Goal: Task Accomplishment & Management: Complete application form

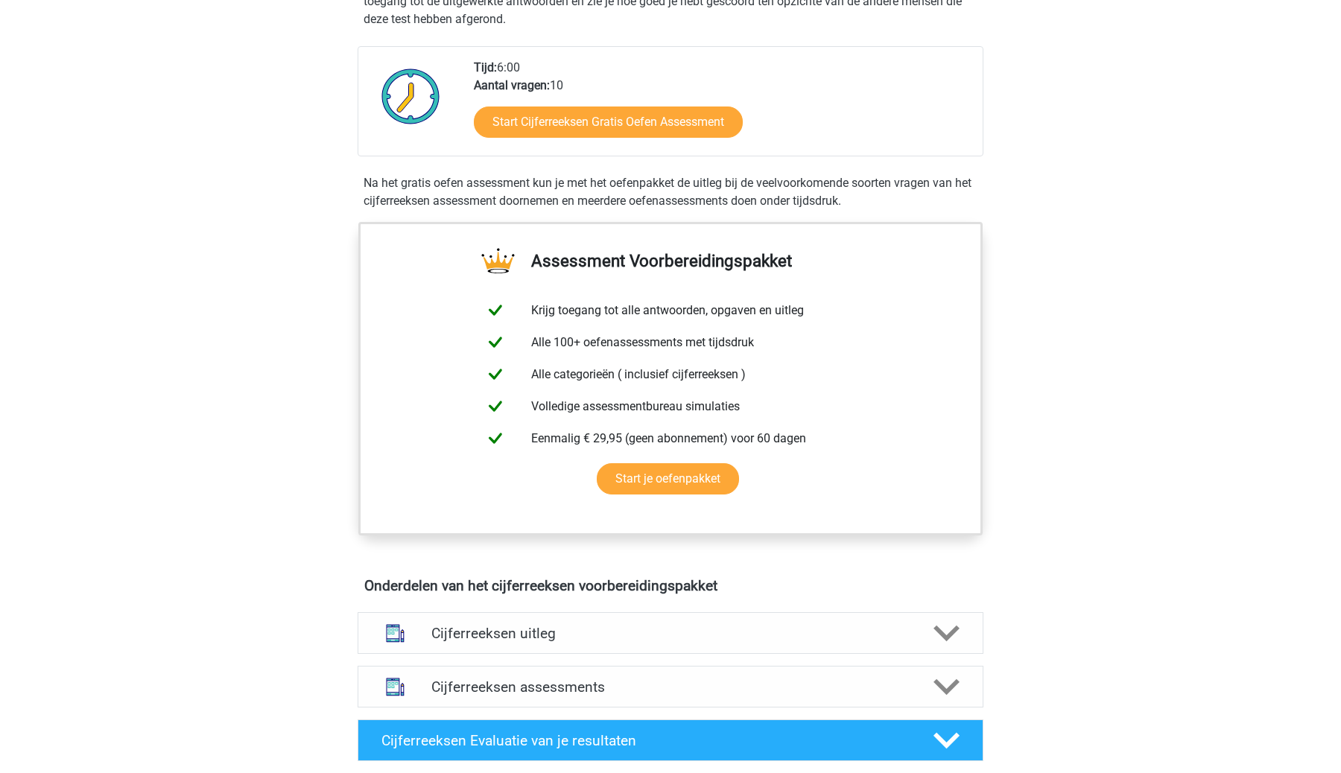
scroll to position [34, 0]
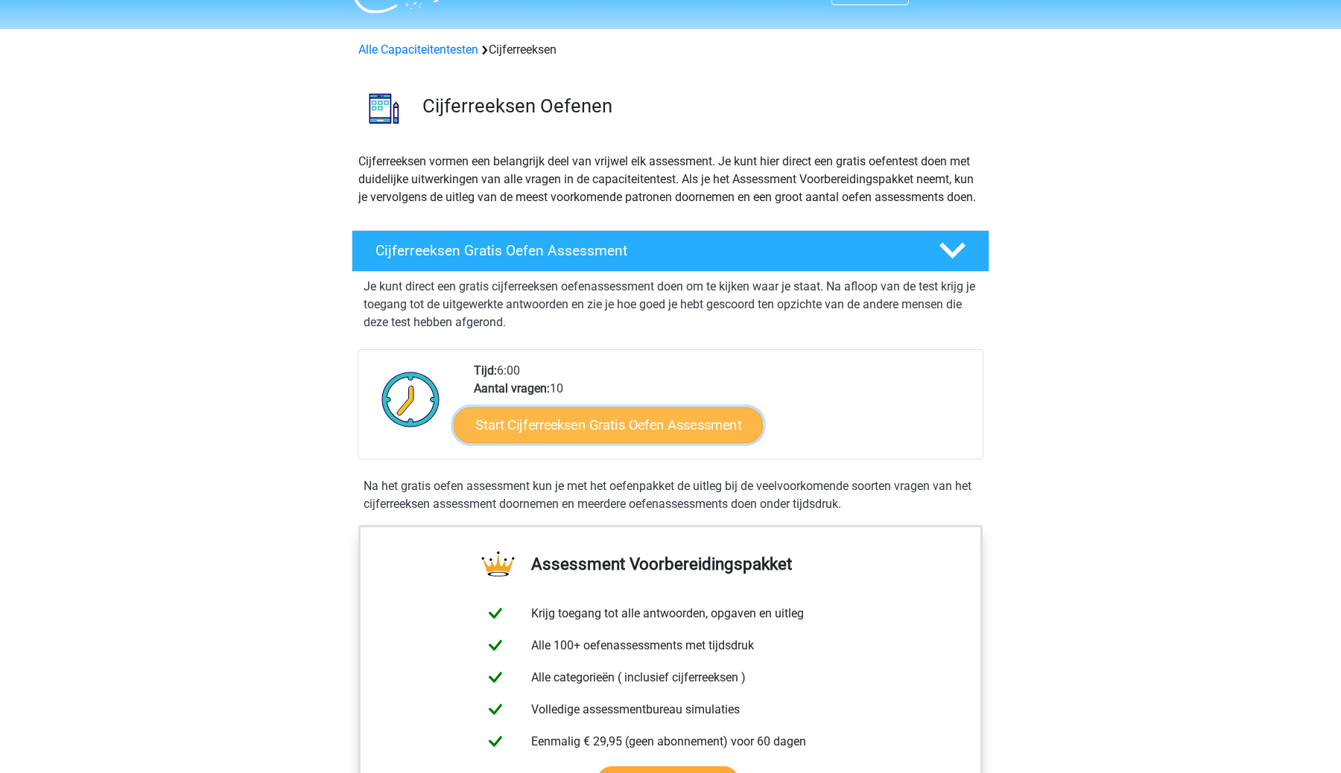
click at [636, 442] on link "Start Cijferreeksen Gratis Oefen Assessment" at bounding box center [608, 425] width 309 height 36
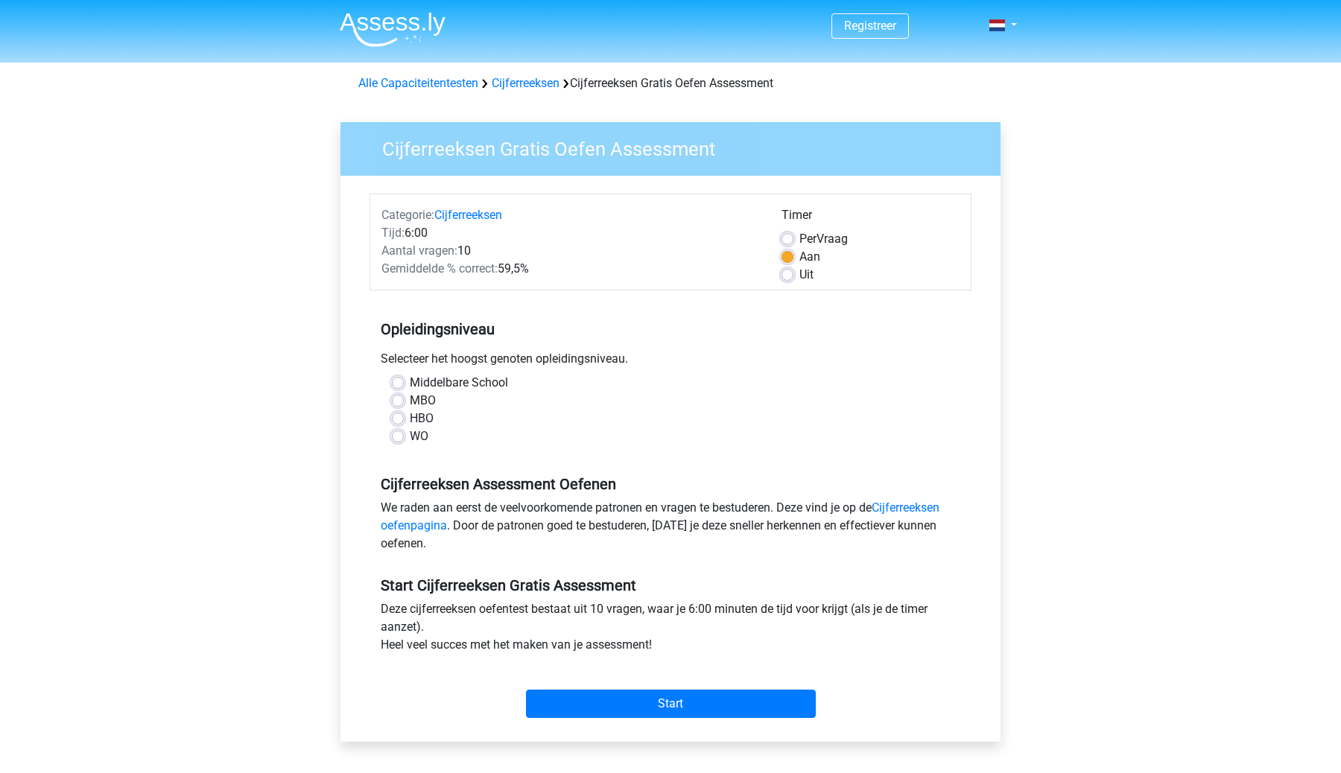
click at [410, 434] on label "WO" at bounding box center [419, 437] width 19 height 18
click at [401, 434] on input "WO" at bounding box center [398, 435] width 12 height 15
radio input "true"
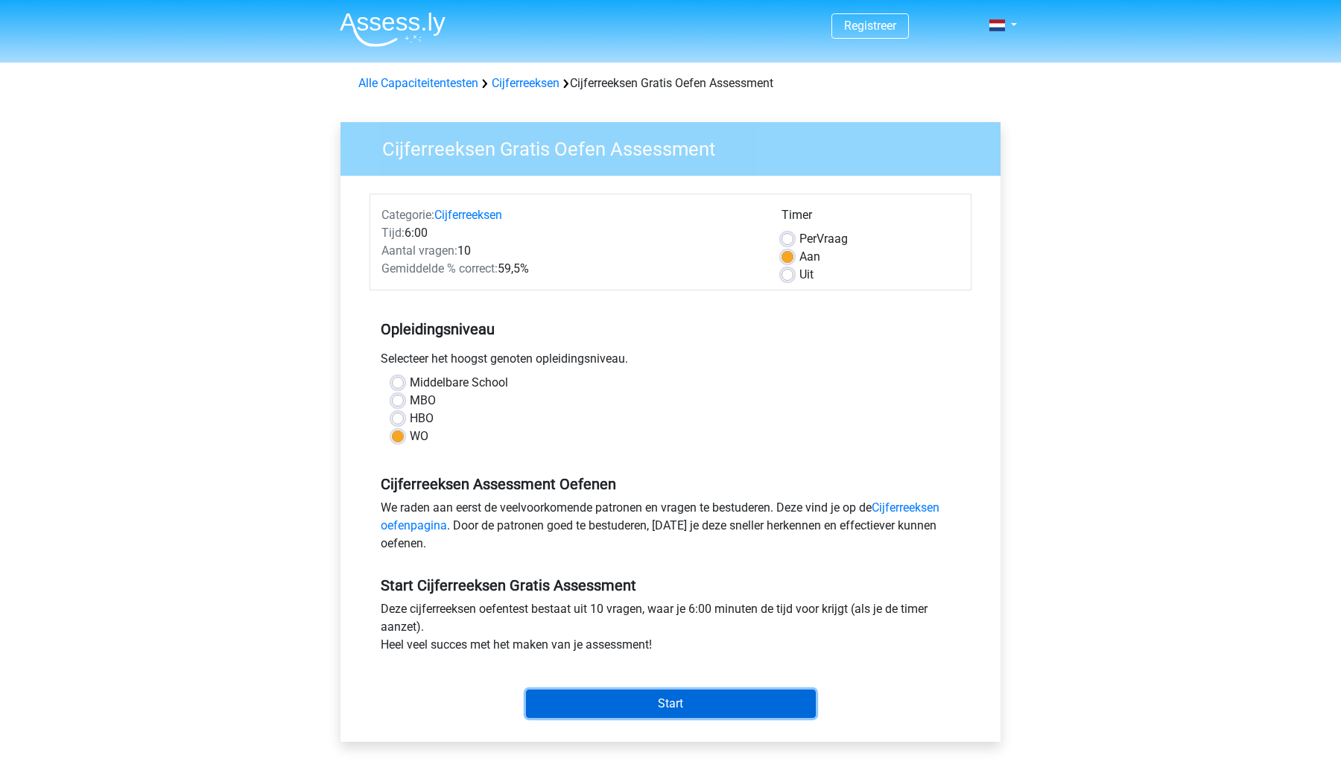
click at [748, 711] on input "Start" at bounding box center [671, 704] width 290 height 28
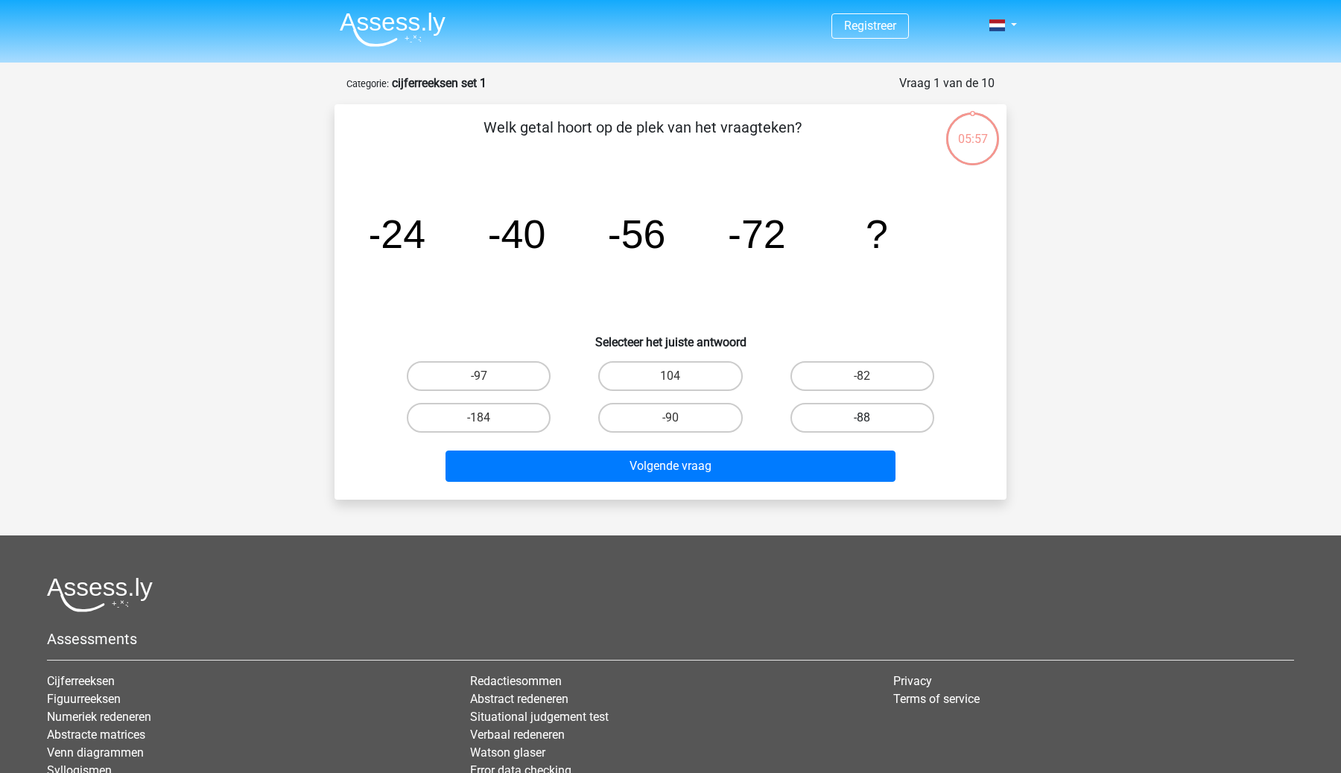
click at [849, 418] on label "-88" at bounding box center [862, 418] width 144 height 30
click at [862, 418] on input "-88" at bounding box center [867, 423] width 10 height 10
radio input "true"
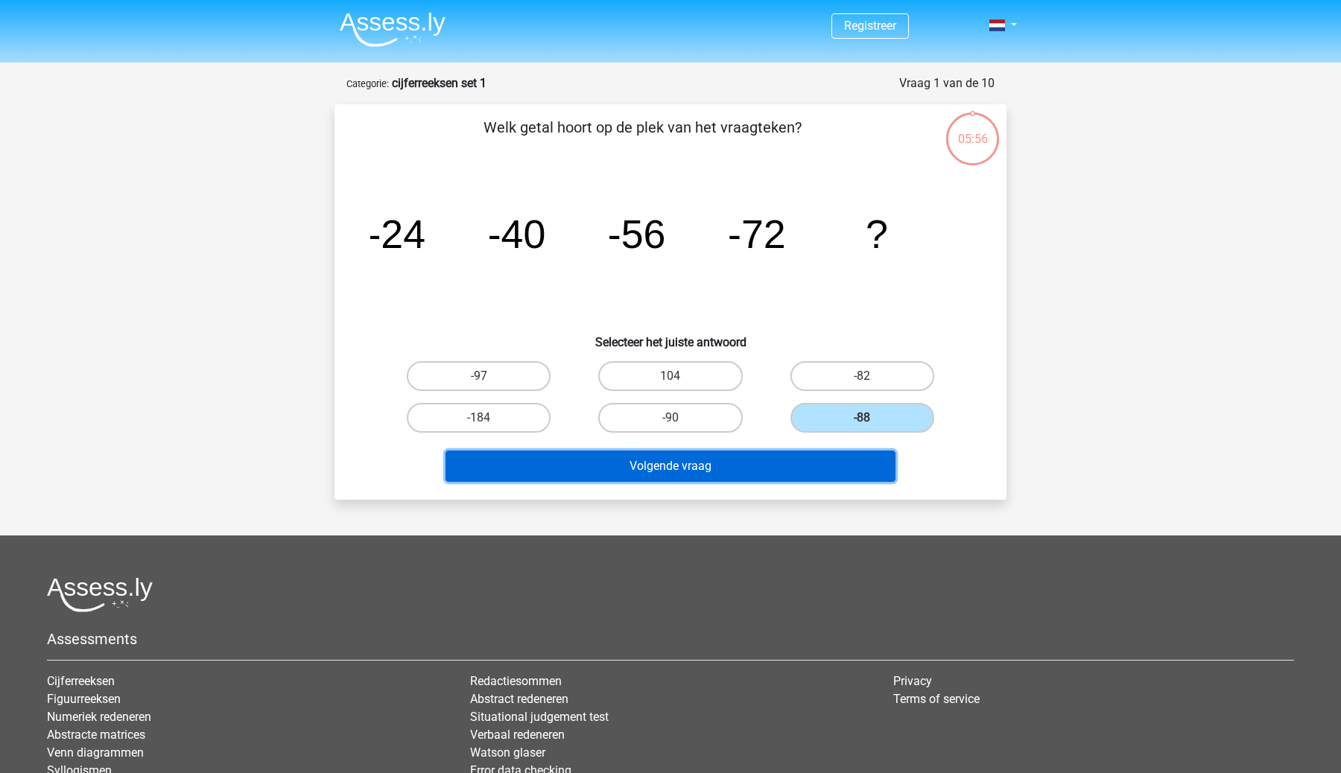
click at [783, 474] on button "Volgende vraag" at bounding box center [670, 466] width 451 height 31
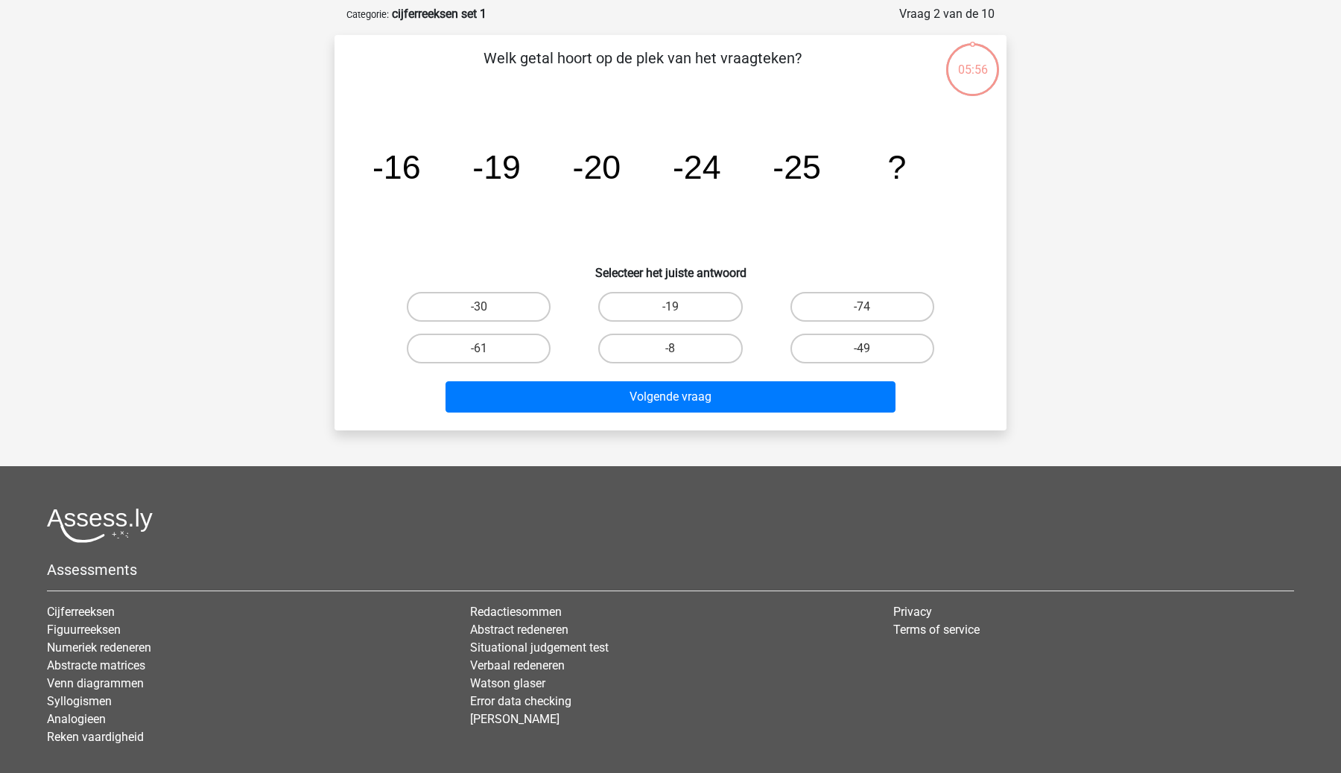
scroll to position [74, 0]
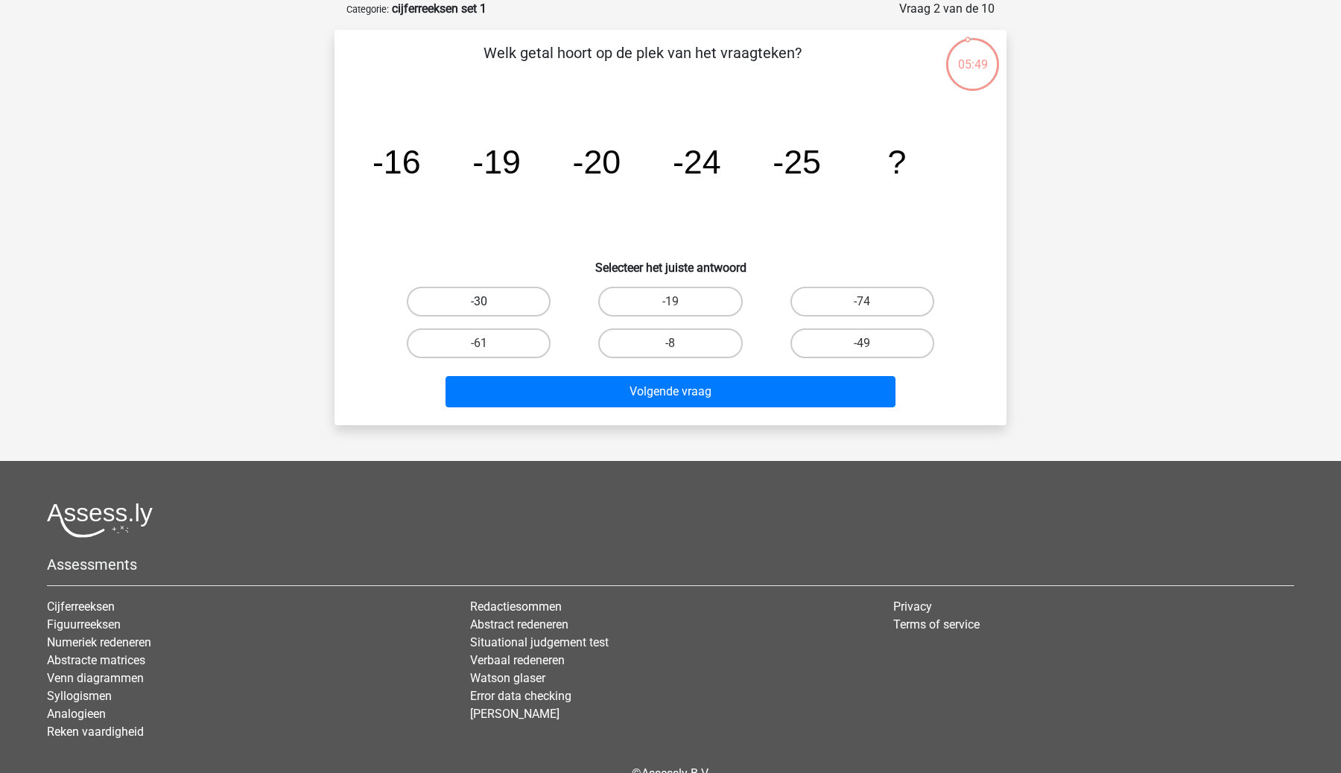
click at [504, 307] on label "-30" at bounding box center [479, 302] width 144 height 30
click at [489, 307] on input "-30" at bounding box center [484, 307] width 10 height 10
radio input "true"
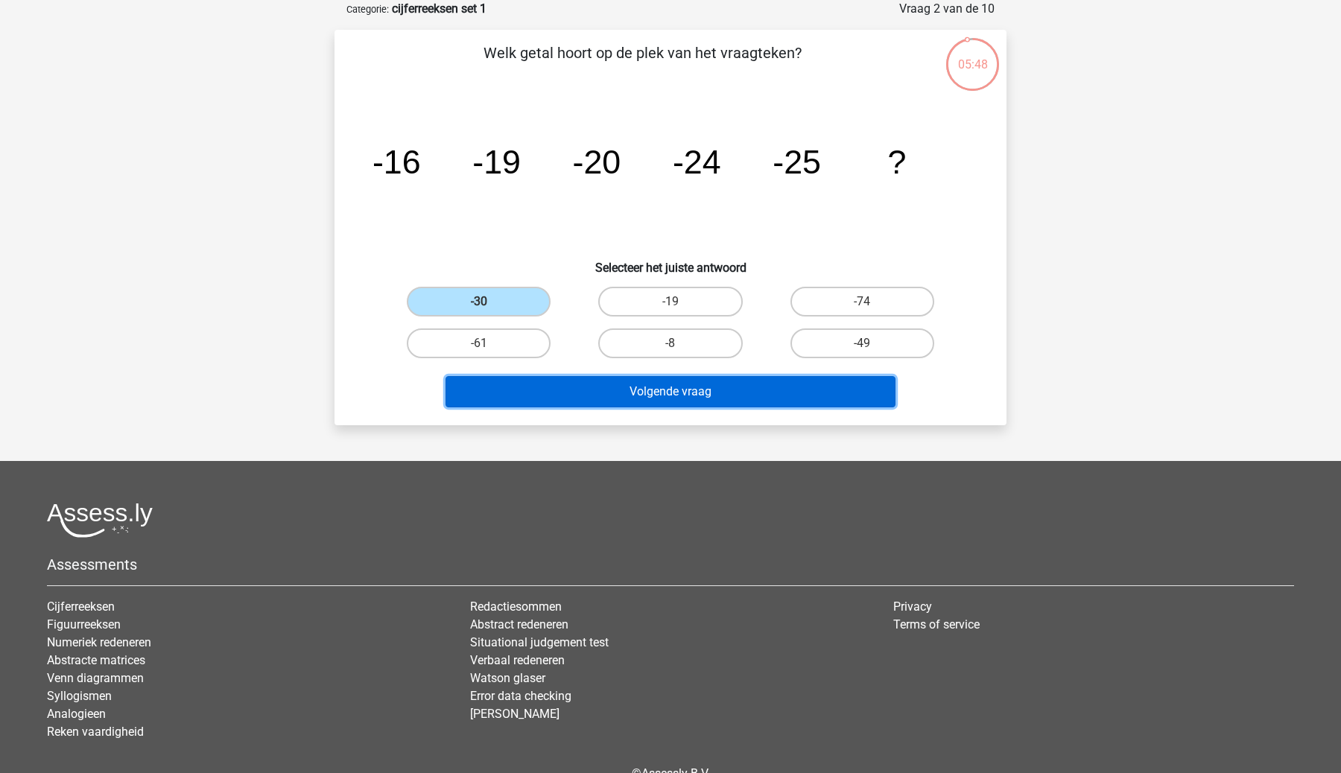
click at [648, 396] on button "Volgende vraag" at bounding box center [670, 391] width 451 height 31
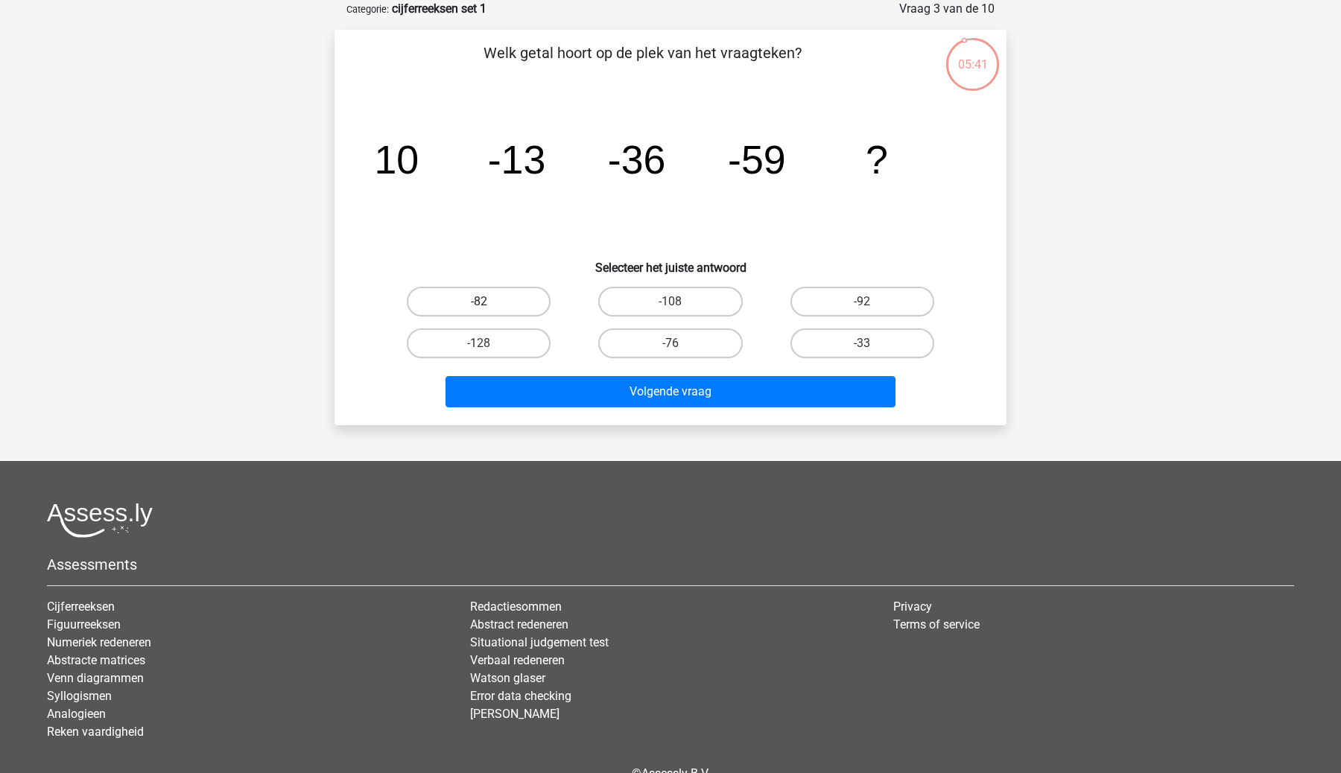
click at [522, 296] on label "-82" at bounding box center [479, 302] width 144 height 30
click at [489, 302] on input "-82" at bounding box center [484, 307] width 10 height 10
radio input "true"
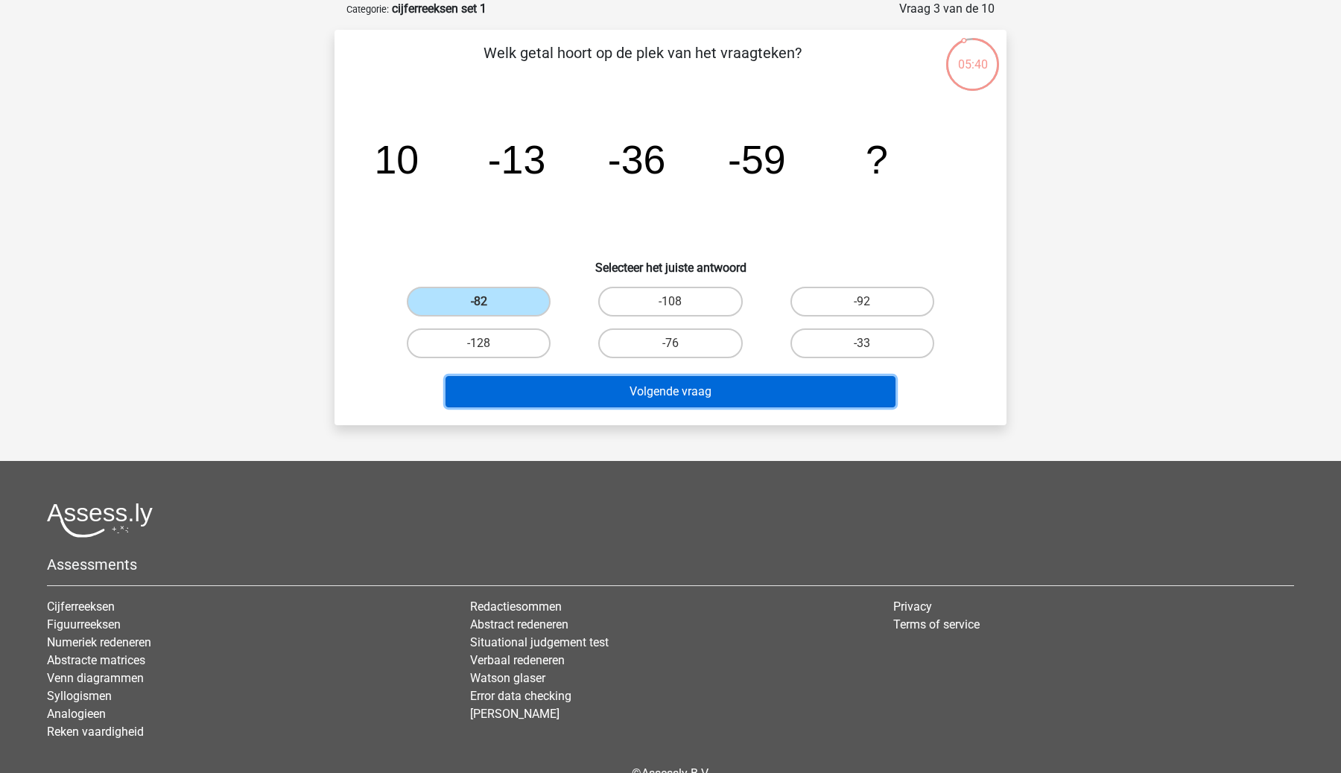
click at [720, 400] on button "Volgende vraag" at bounding box center [670, 391] width 451 height 31
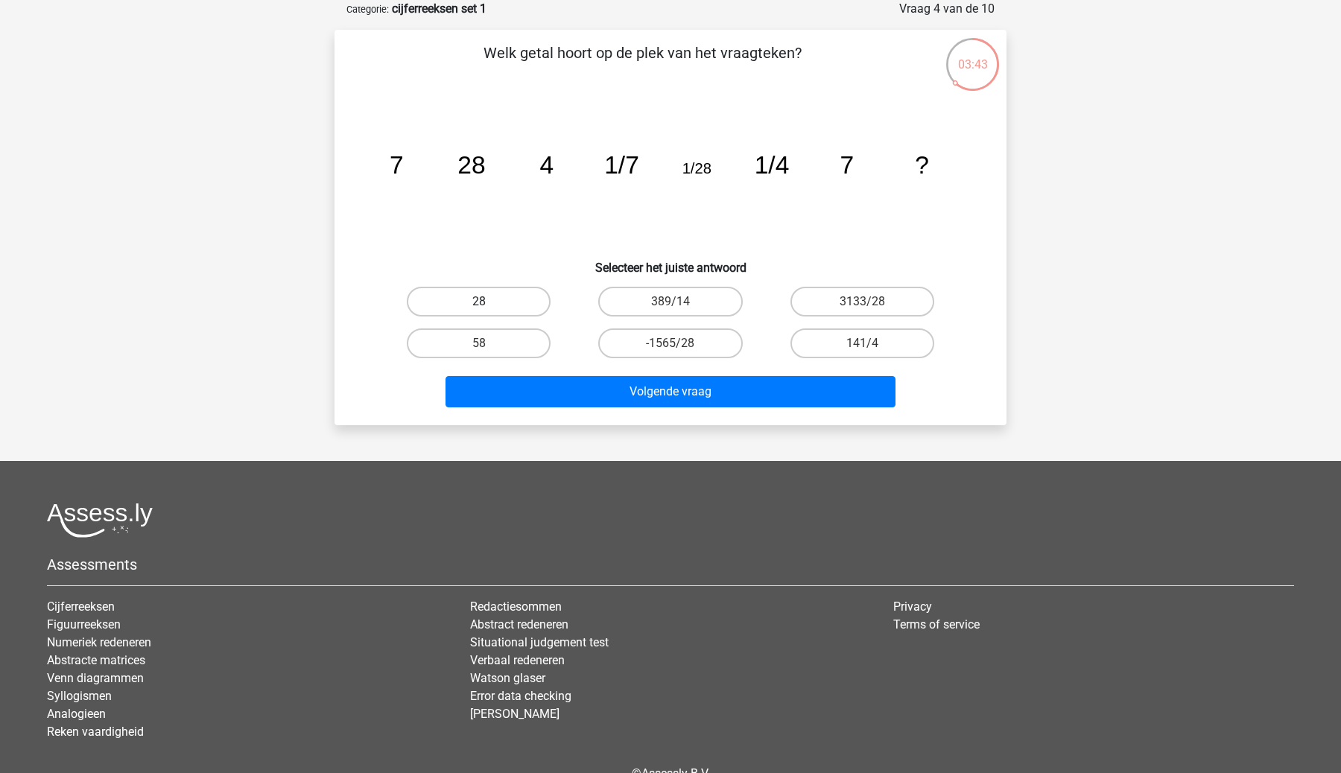
click at [496, 306] on label "28" at bounding box center [479, 302] width 144 height 30
click at [489, 306] on input "28" at bounding box center [484, 307] width 10 height 10
radio input "true"
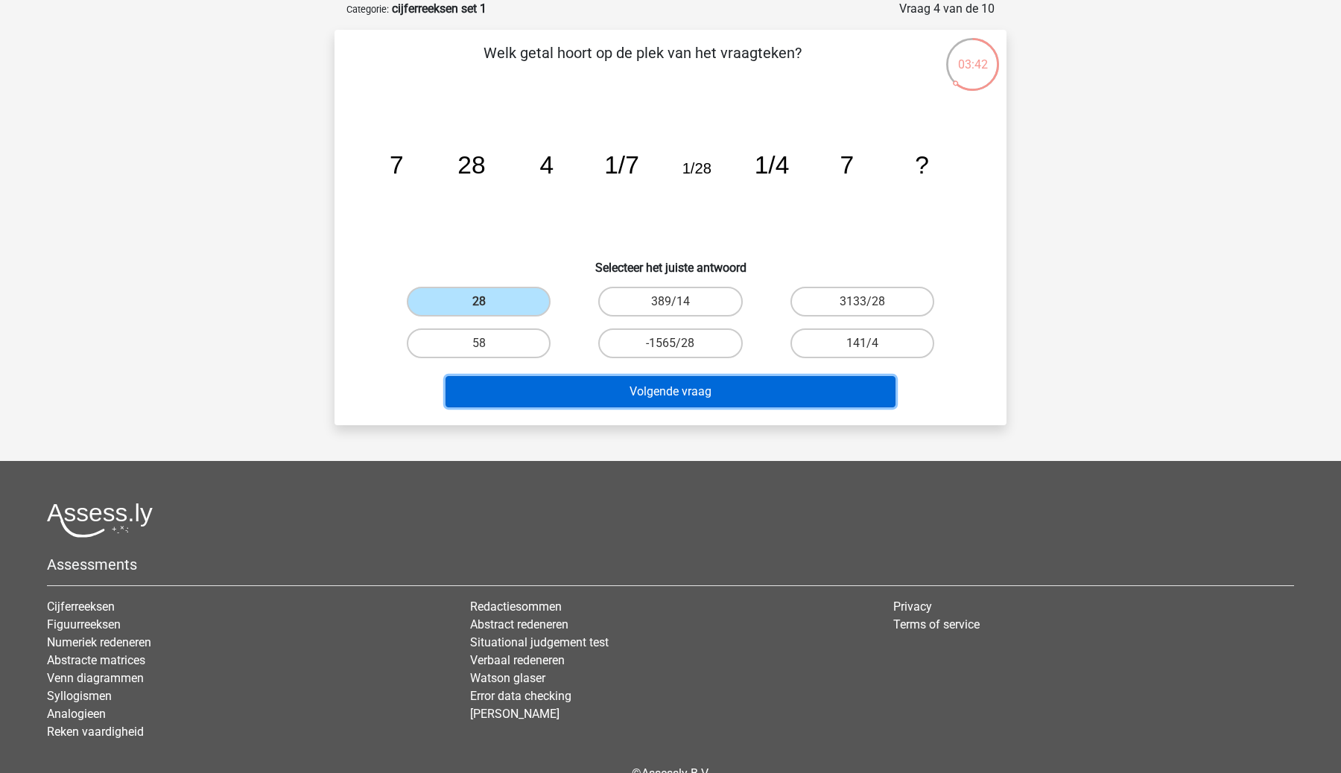
click at [620, 393] on button "Volgende vraag" at bounding box center [670, 391] width 451 height 31
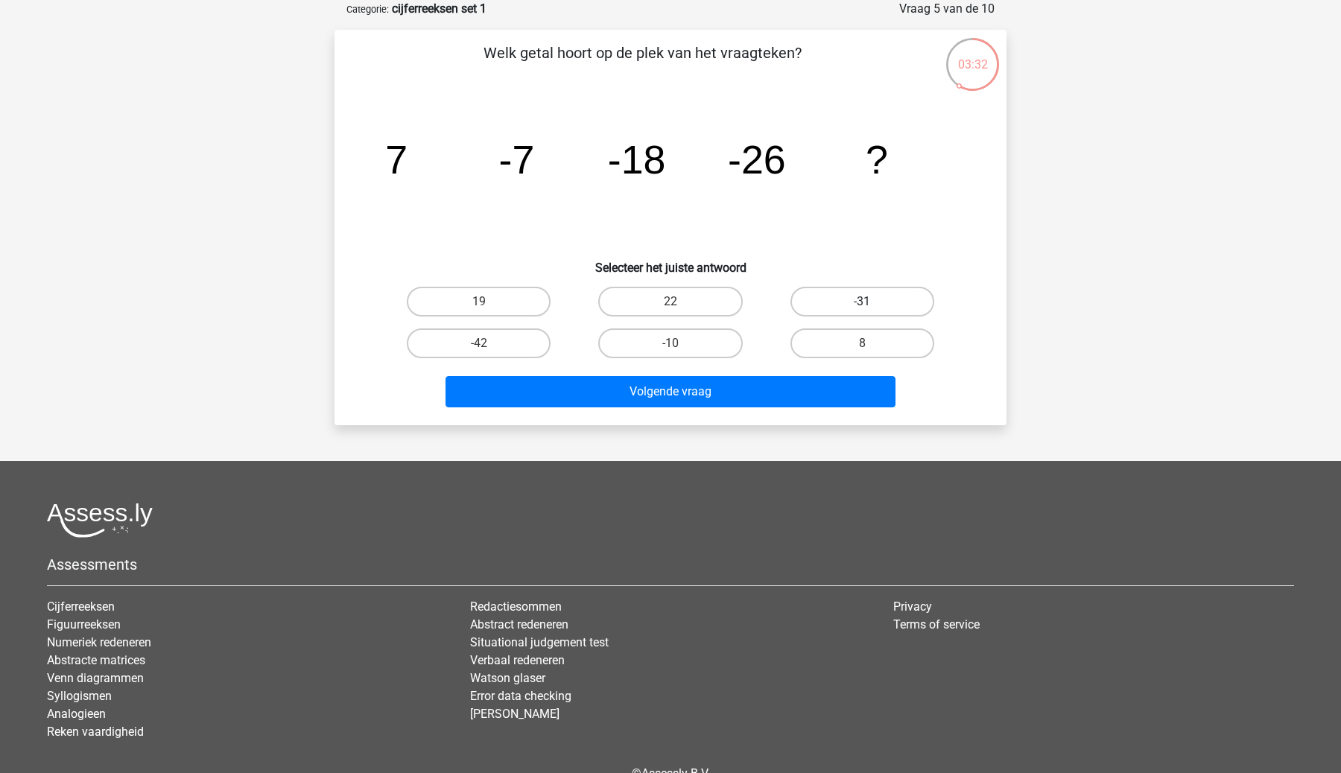
click at [834, 302] on label "-31" at bounding box center [862, 302] width 144 height 30
click at [862, 302] on input "-31" at bounding box center [867, 307] width 10 height 10
radio input "true"
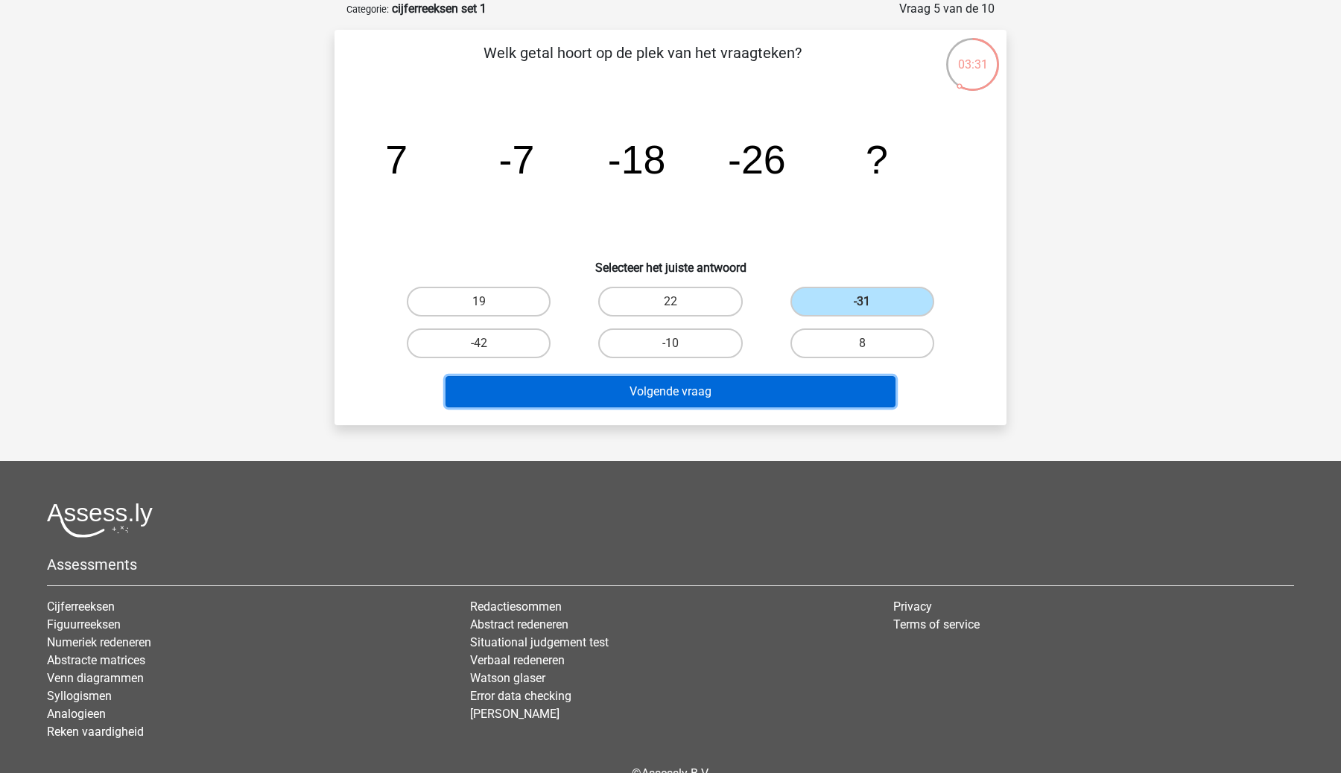
click at [802, 394] on button "Volgende vraag" at bounding box center [670, 391] width 451 height 31
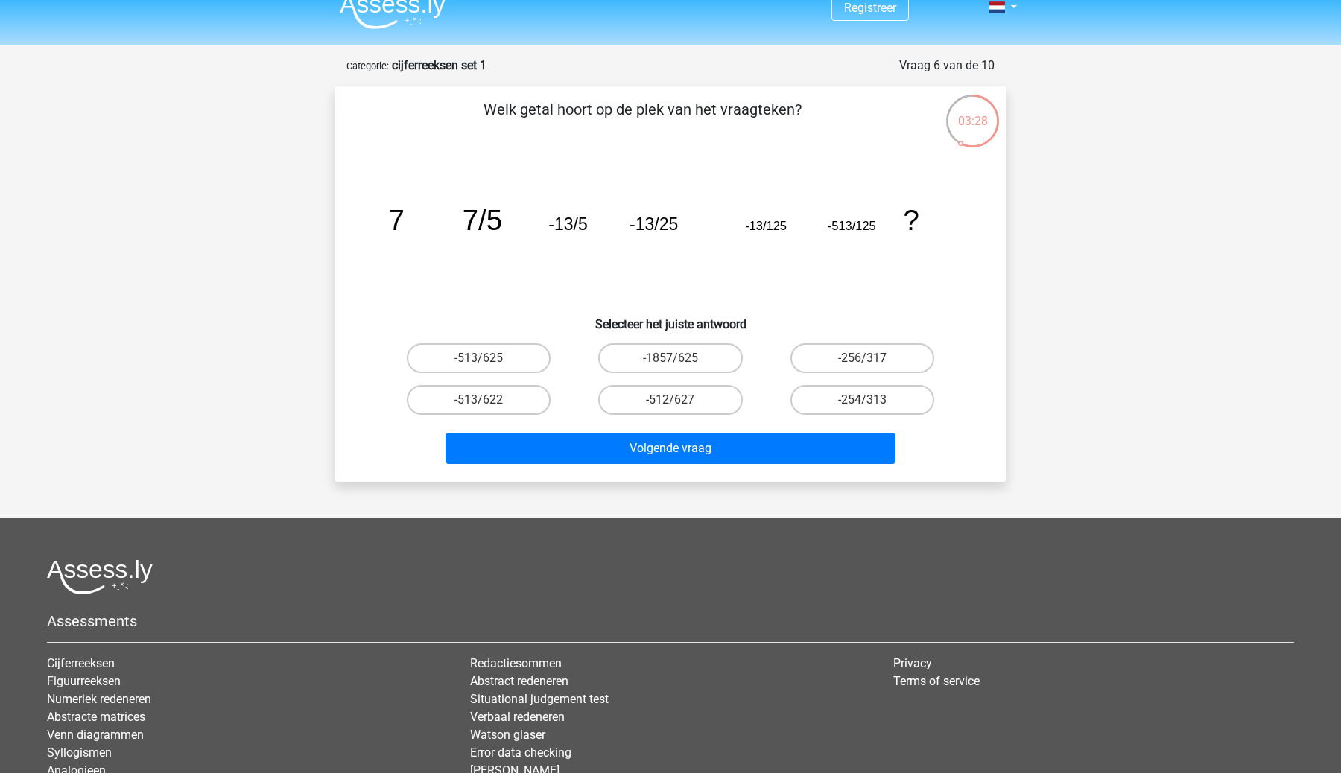
scroll to position [22, 0]
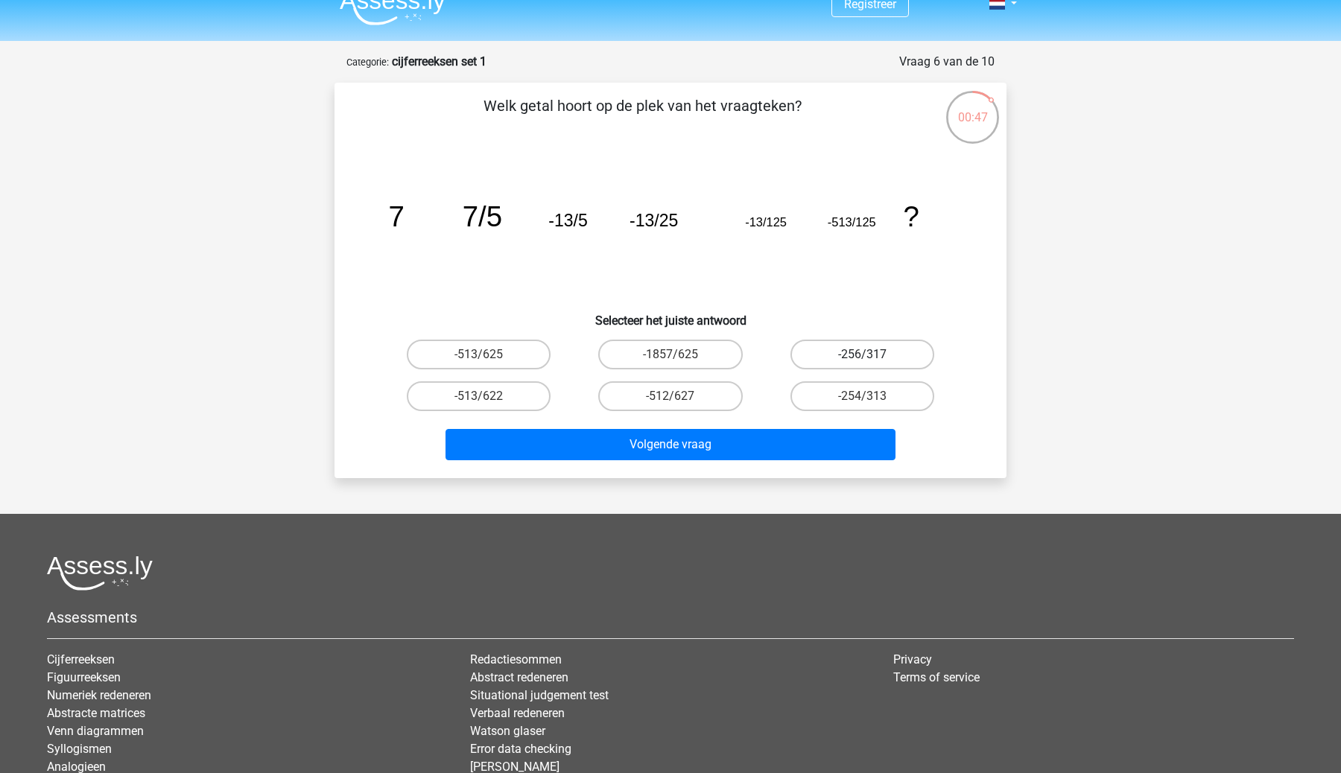
click at [857, 355] on label "-256/317" at bounding box center [862, 355] width 144 height 30
click at [862, 355] on input "-256/317" at bounding box center [867, 360] width 10 height 10
radio input "true"
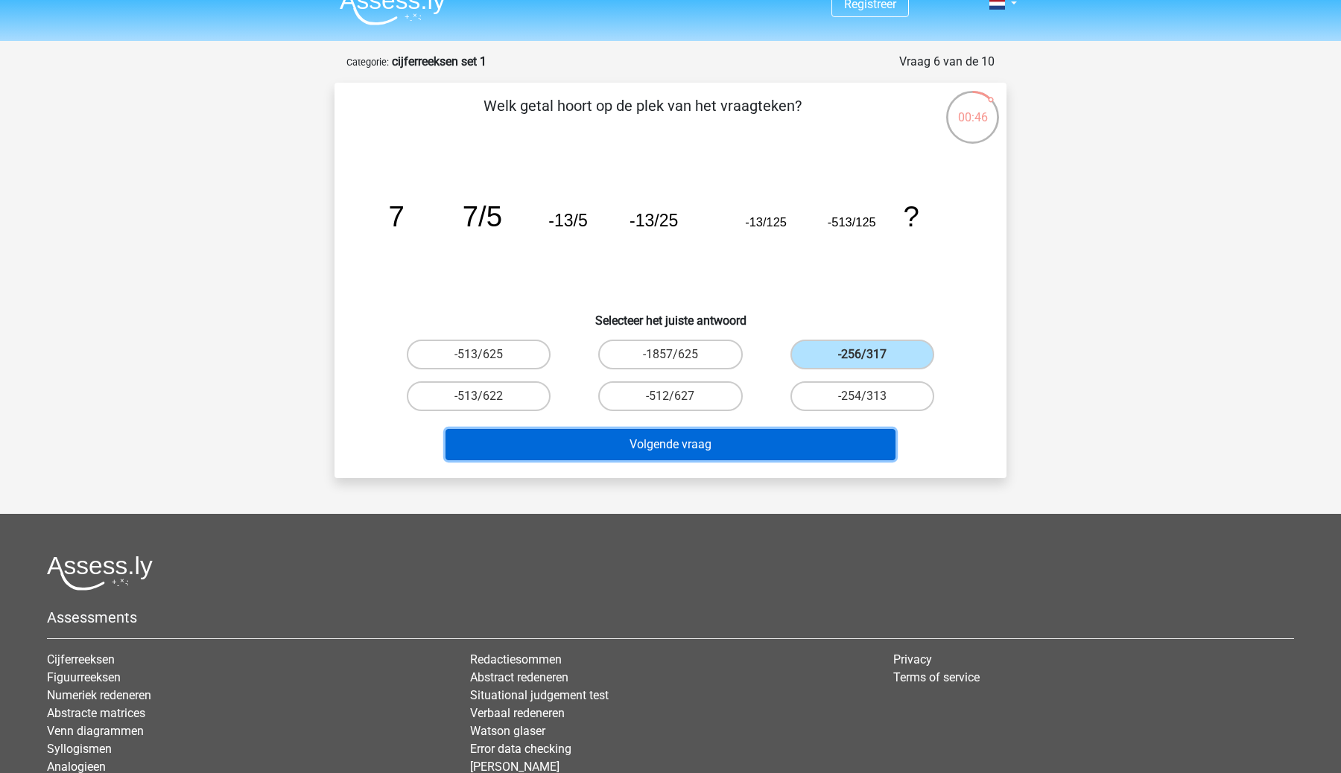
click at [752, 436] on button "Volgende vraag" at bounding box center [670, 444] width 451 height 31
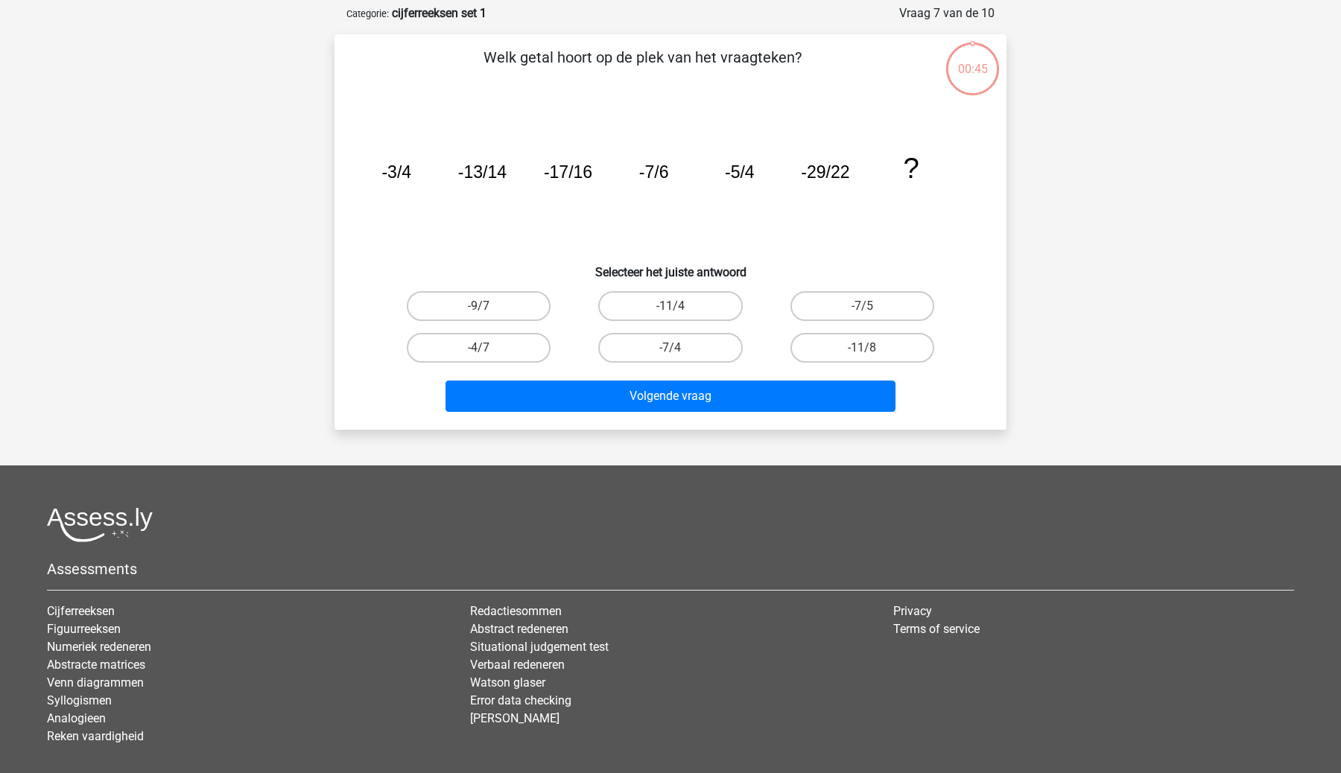
scroll to position [74, 0]
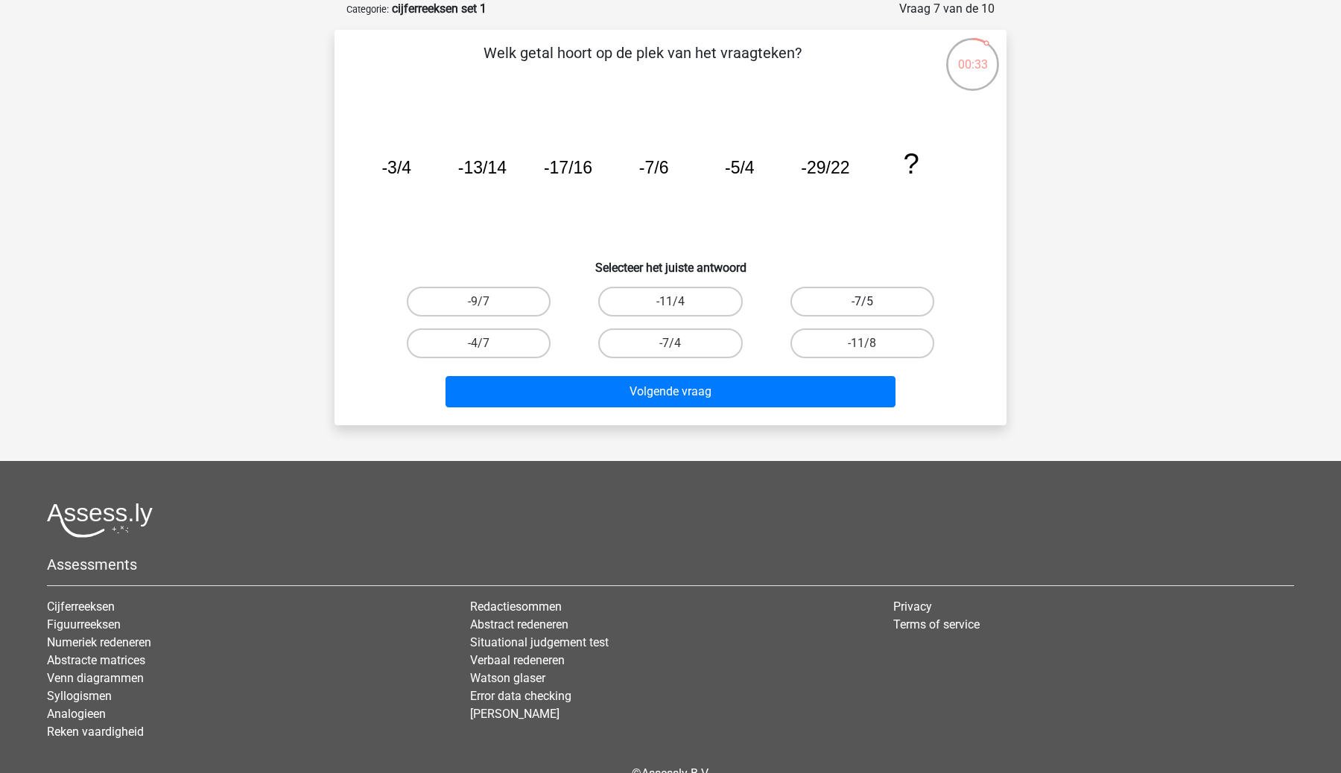
click at [851, 300] on label "-7/5" at bounding box center [862, 302] width 144 height 30
click at [862, 302] on input "-7/5" at bounding box center [867, 307] width 10 height 10
radio input "true"
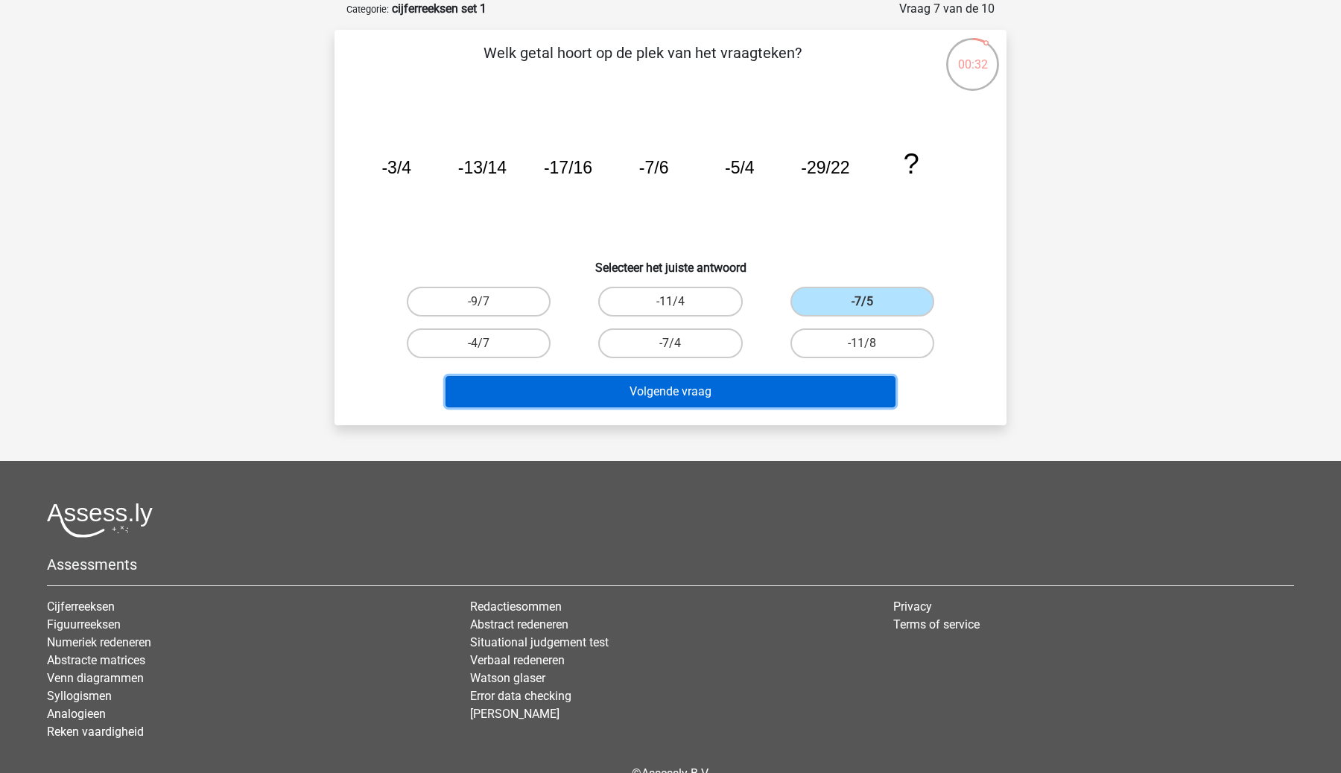
click at [744, 392] on button "Volgende vraag" at bounding box center [670, 391] width 451 height 31
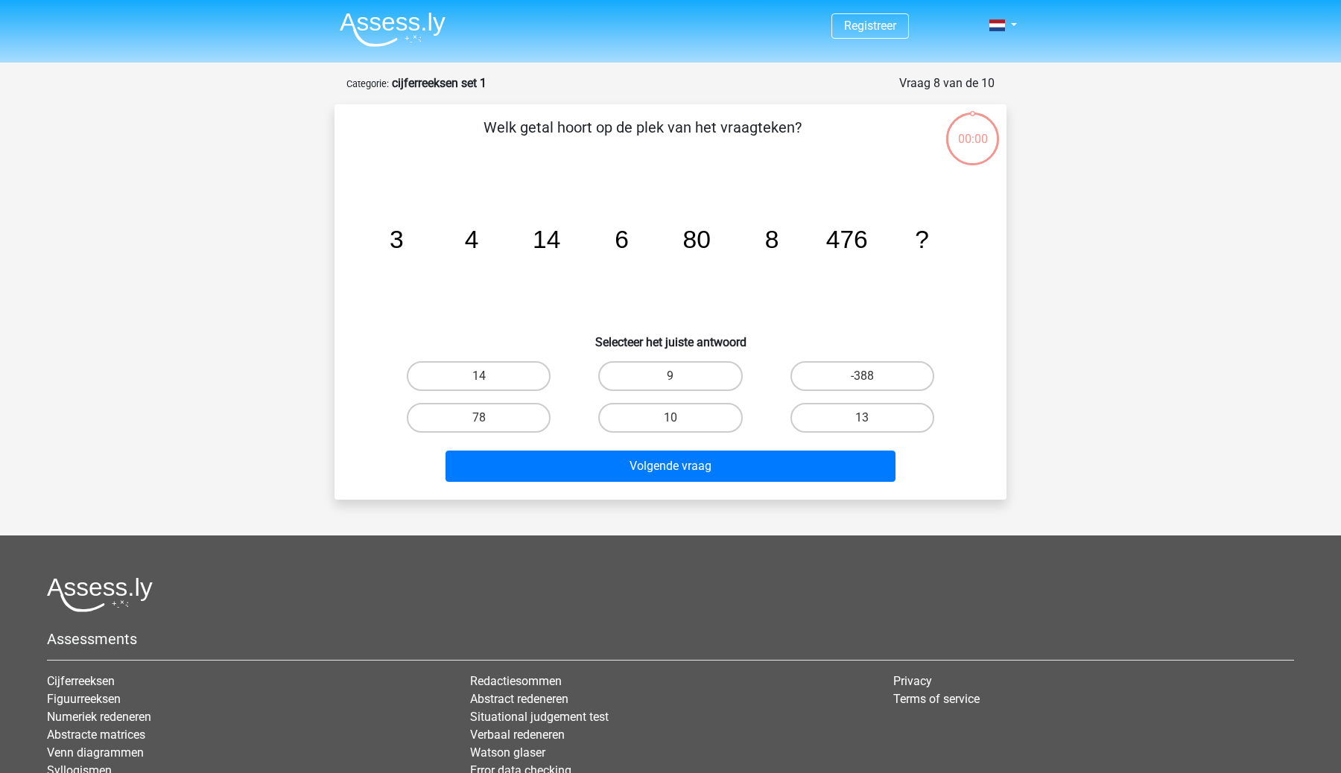
scroll to position [74, 0]
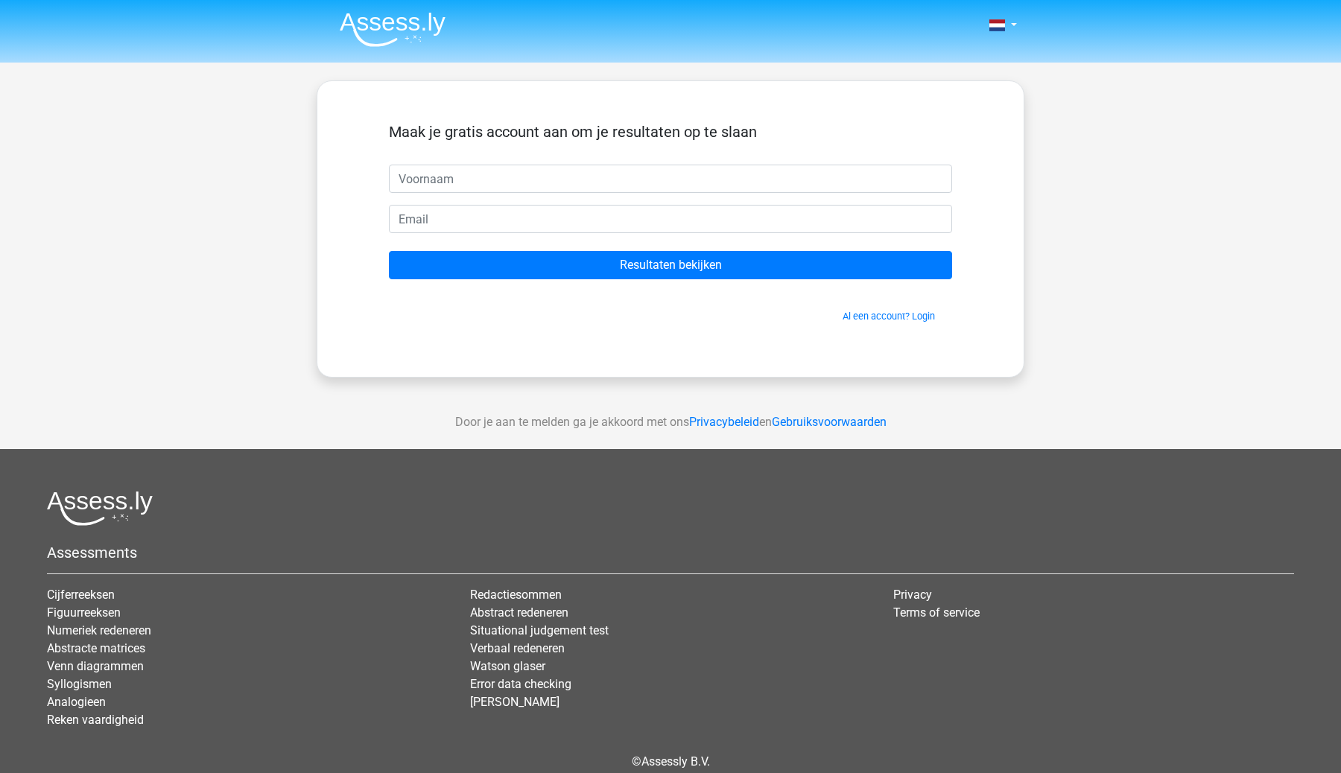
click at [495, 186] on input "text" at bounding box center [670, 179] width 563 height 28
type input "Zschary"
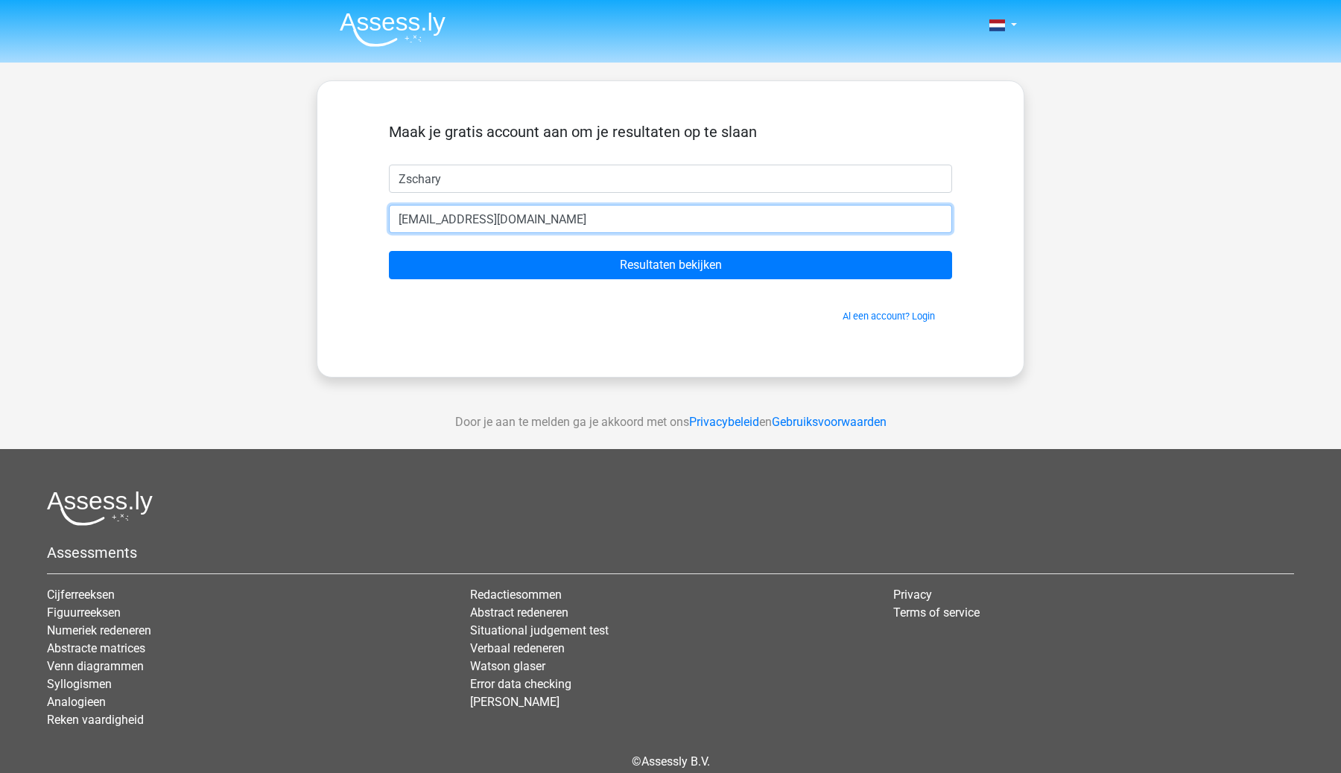
type input "[EMAIL_ADDRESS][DOMAIN_NAME]"
click at [389, 251] on input "Resultaten bekijken" at bounding box center [670, 265] width 563 height 28
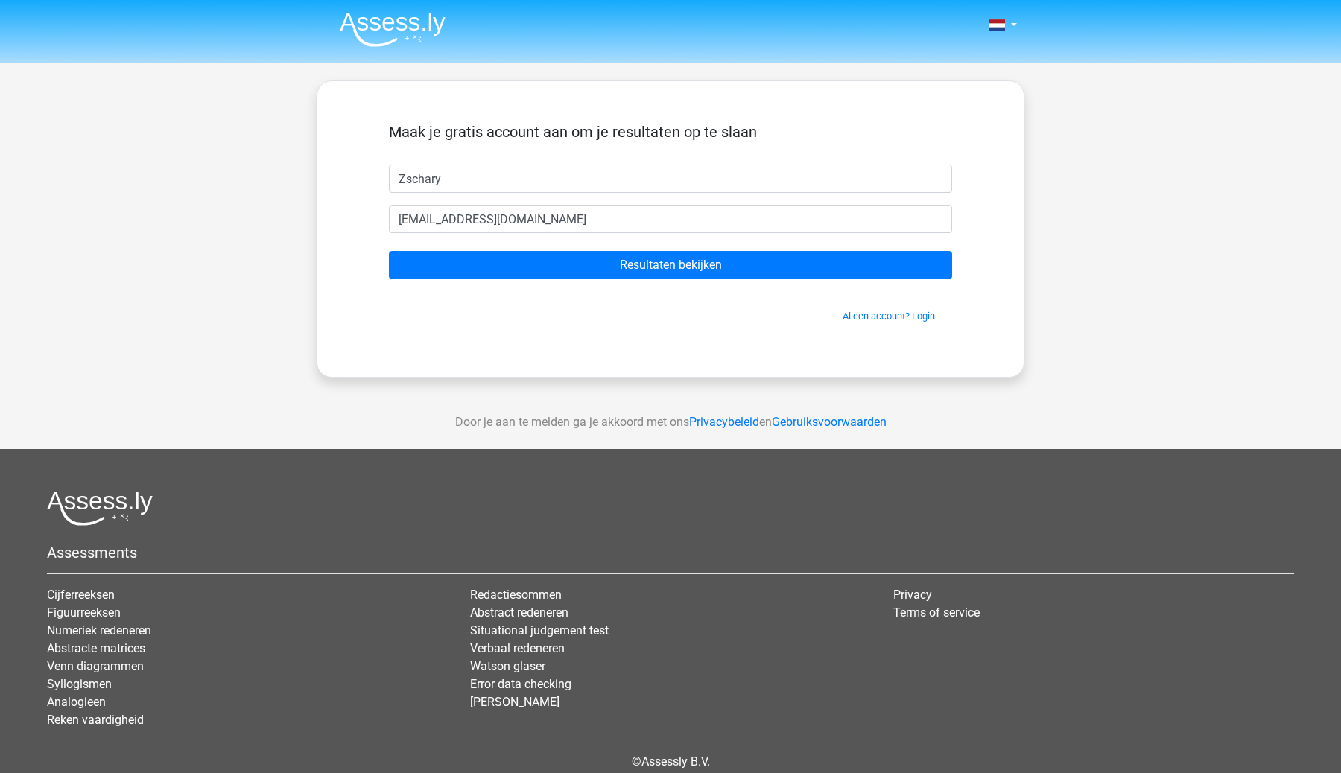
click at [588, 247] on form "[PERSON_NAME] gratis account aan om je resultaten op te slaan Zschary [EMAIL_AD…" at bounding box center [670, 223] width 563 height 200
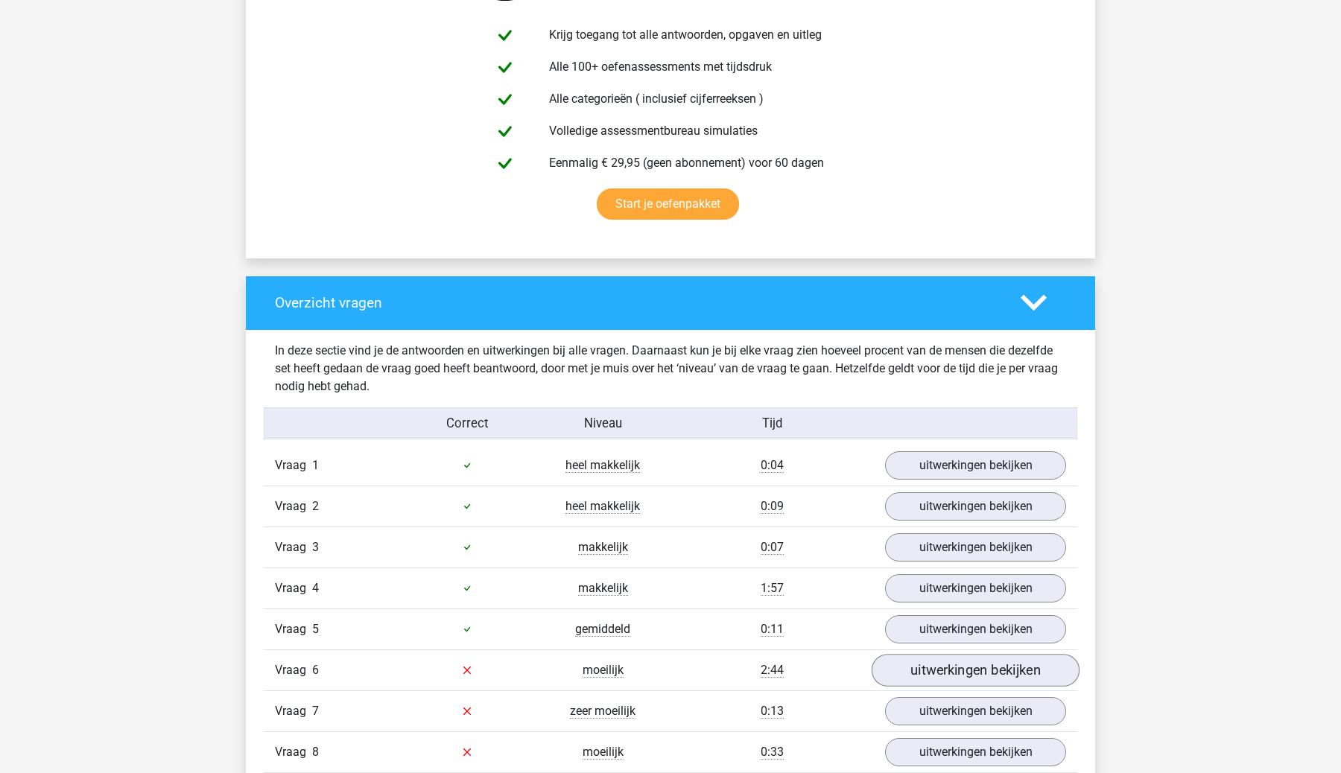
scroll to position [1067, 0]
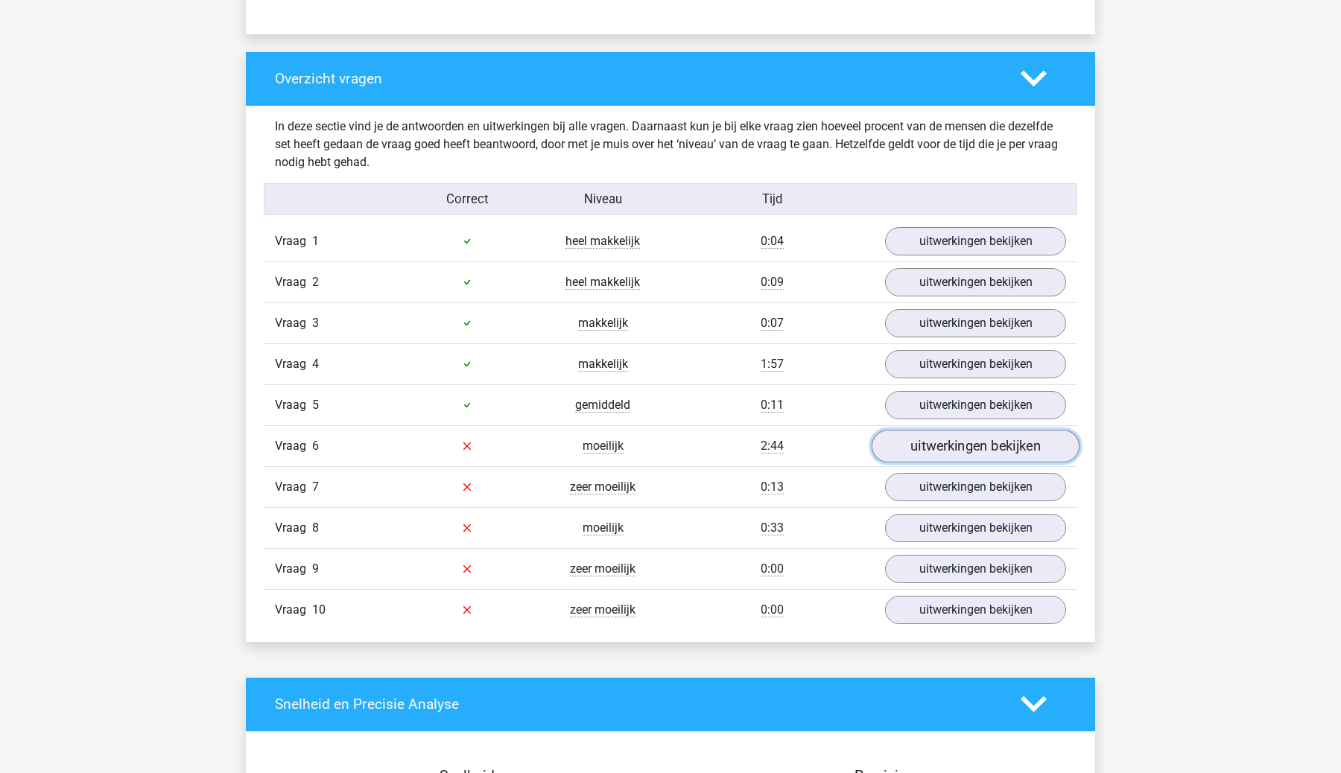
click at [949, 441] on link "uitwerkingen bekijken" at bounding box center [976, 446] width 208 height 33
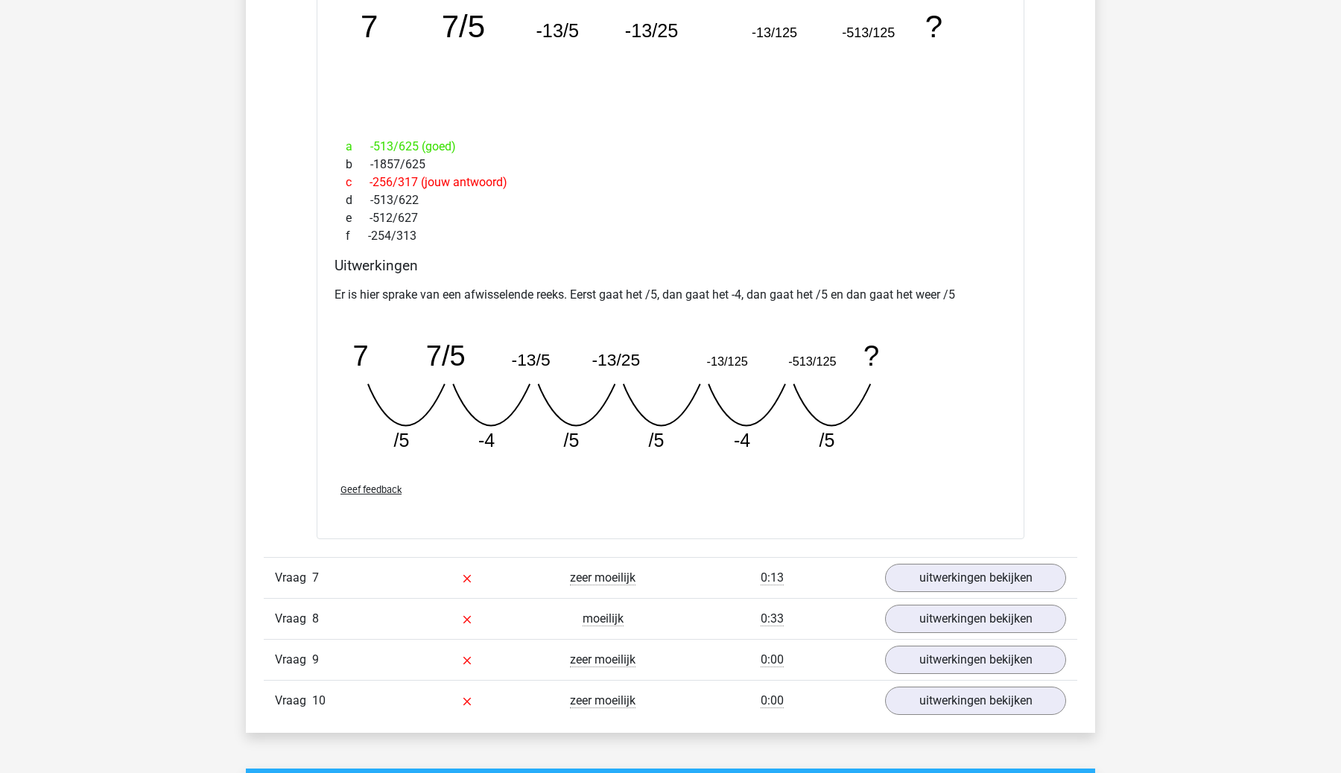
scroll to position [1642, 0]
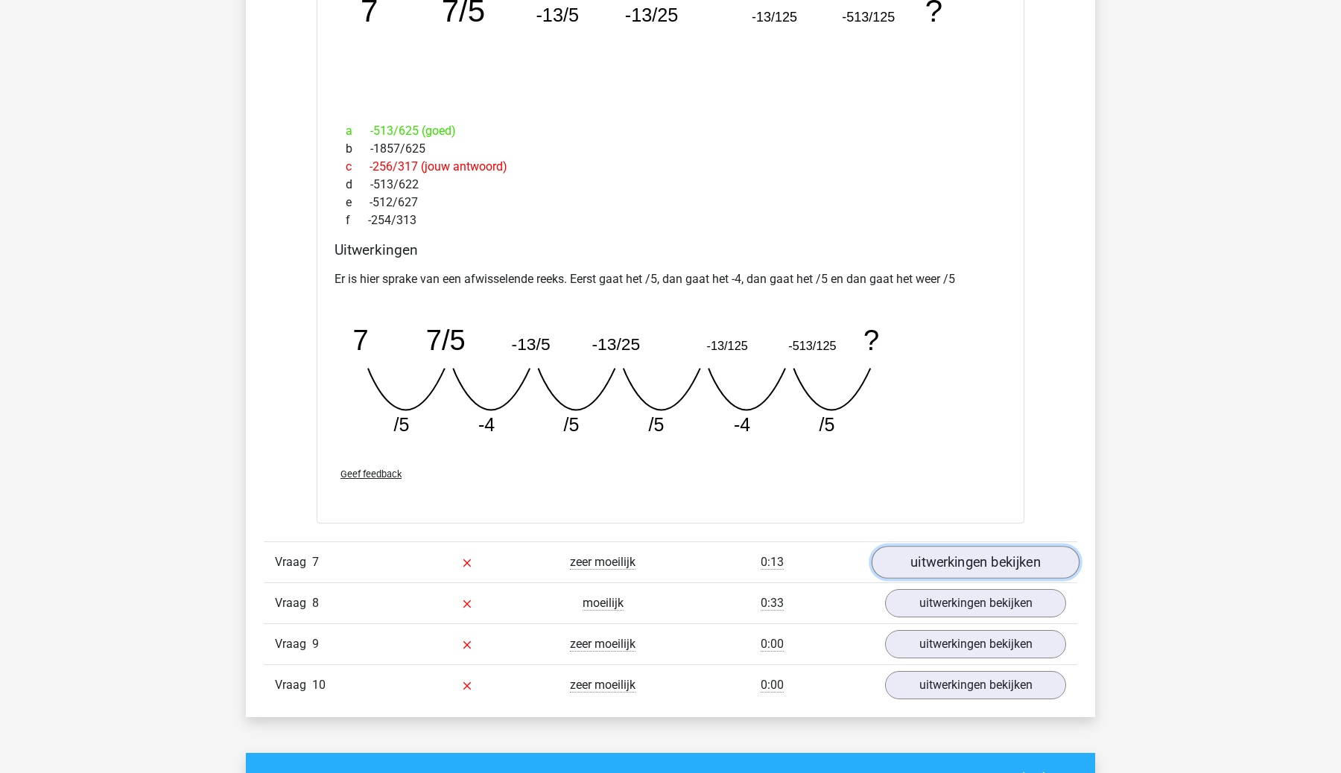
click at [985, 557] on link "uitwerkingen bekijken" at bounding box center [976, 562] width 208 height 33
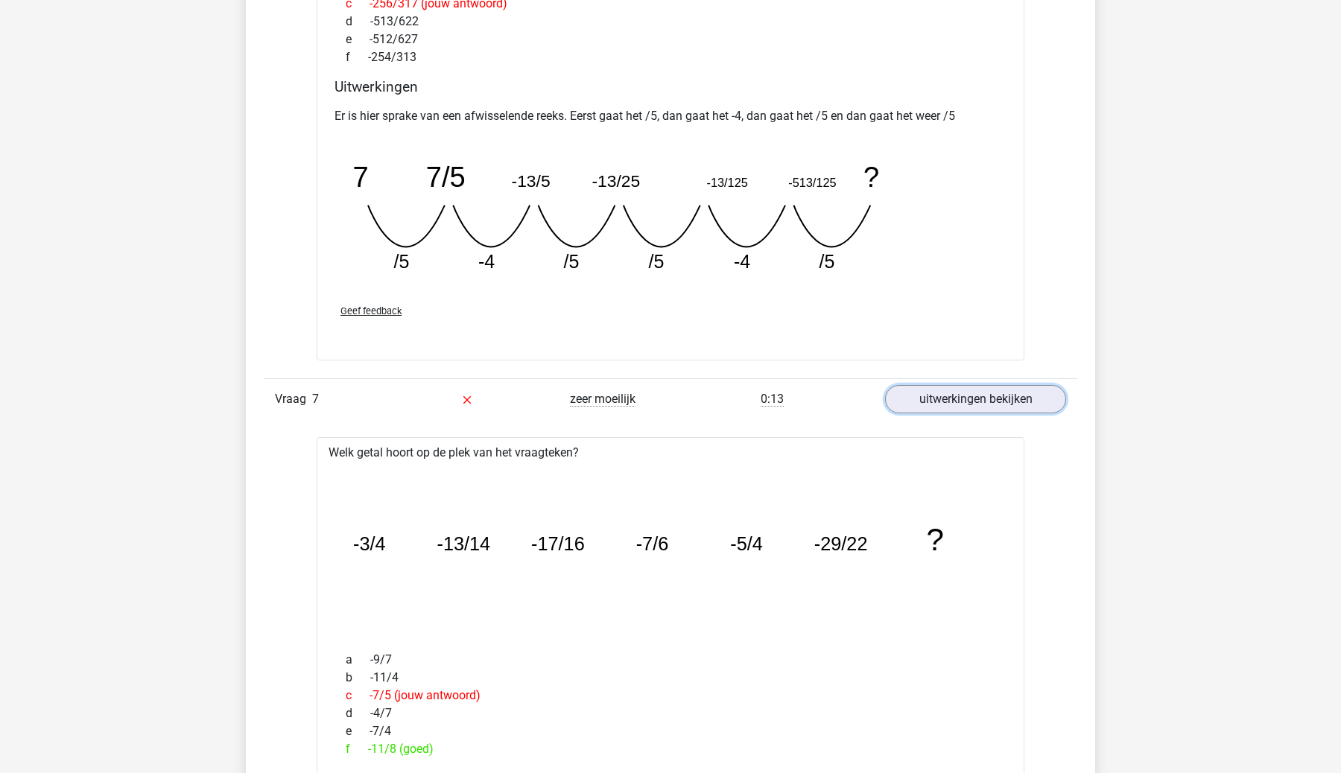
scroll to position [2031, 0]
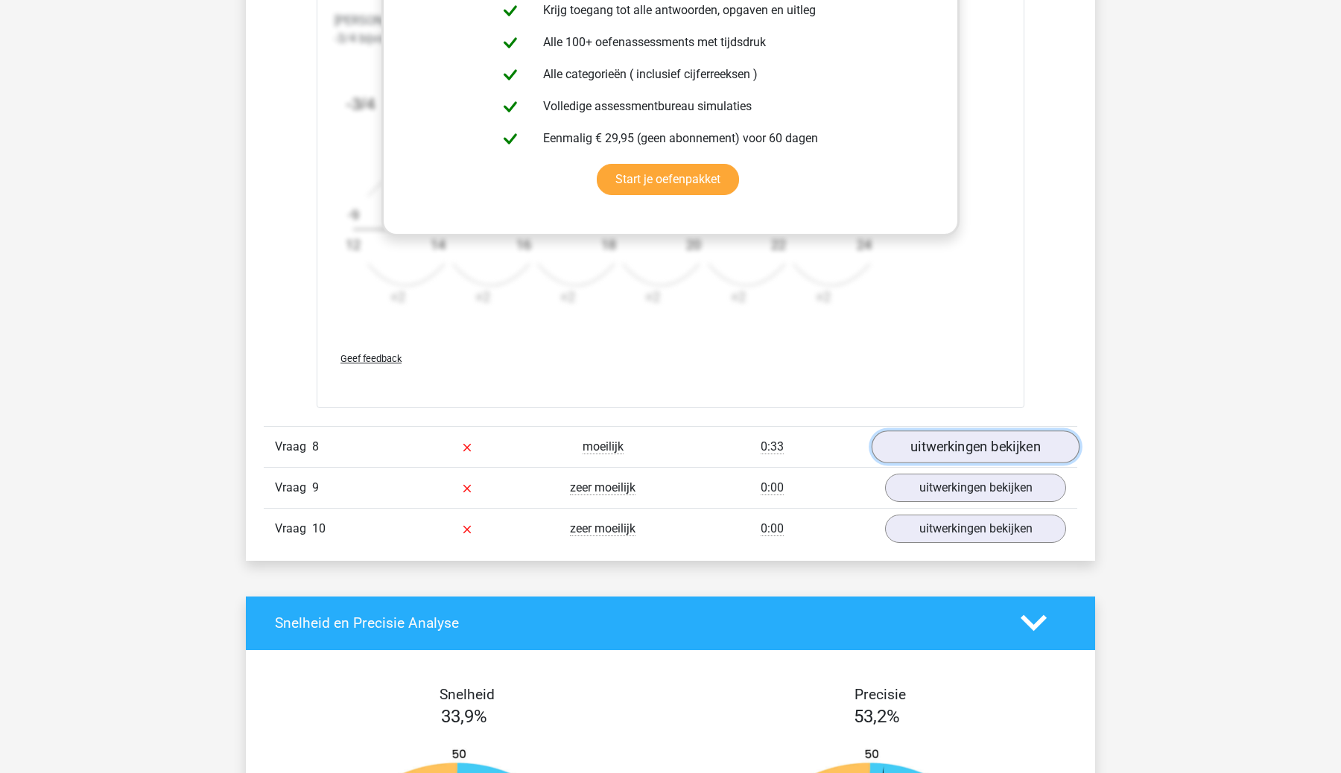
click at [942, 454] on link "uitwerkingen bekijken" at bounding box center [976, 447] width 208 height 33
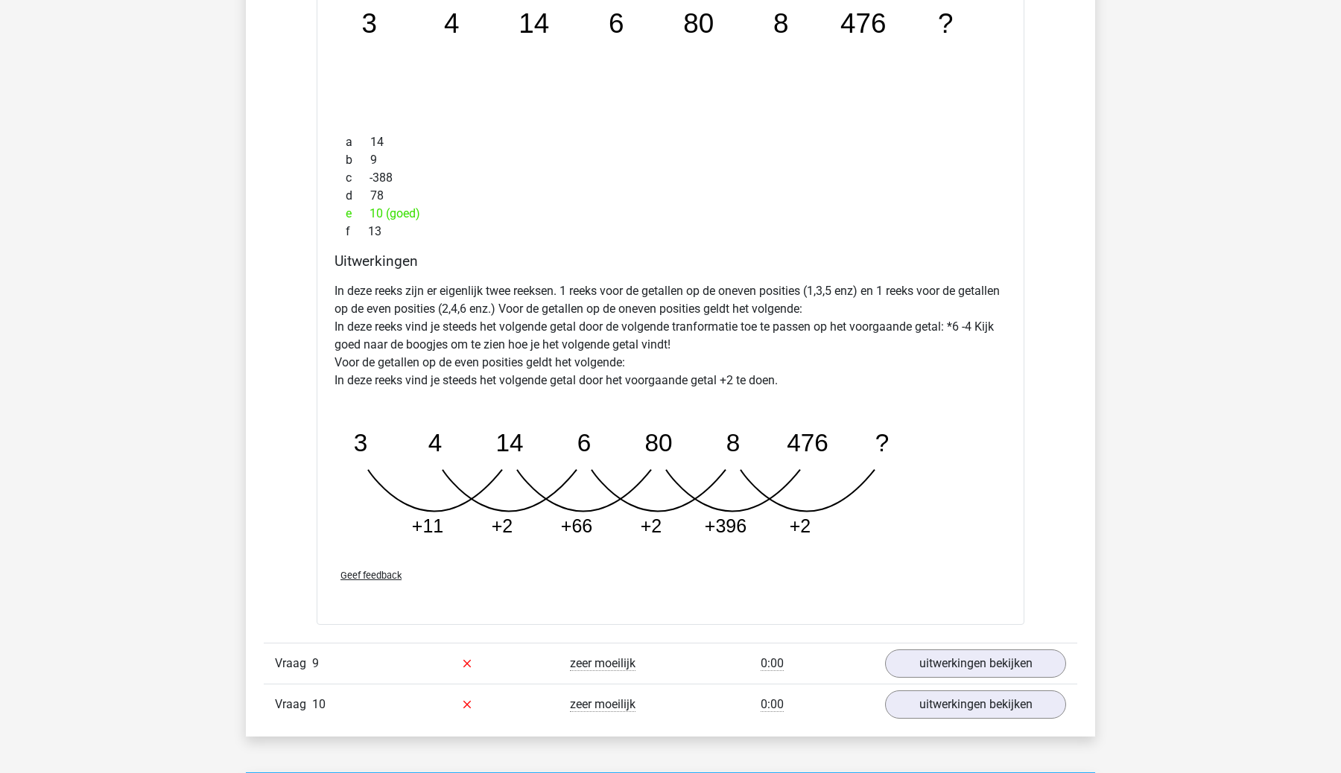
scroll to position [3342, 0]
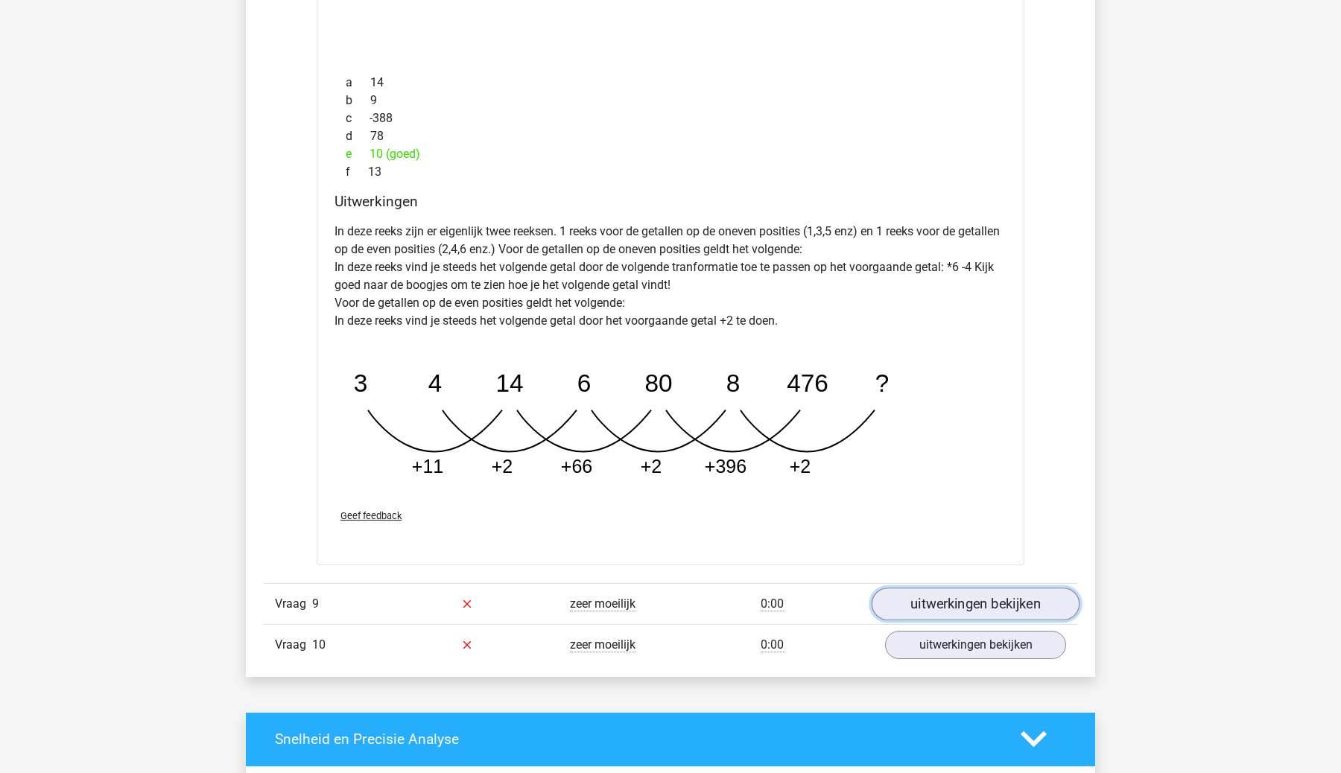
click at [987, 603] on link "uitwerkingen bekijken" at bounding box center [976, 604] width 208 height 33
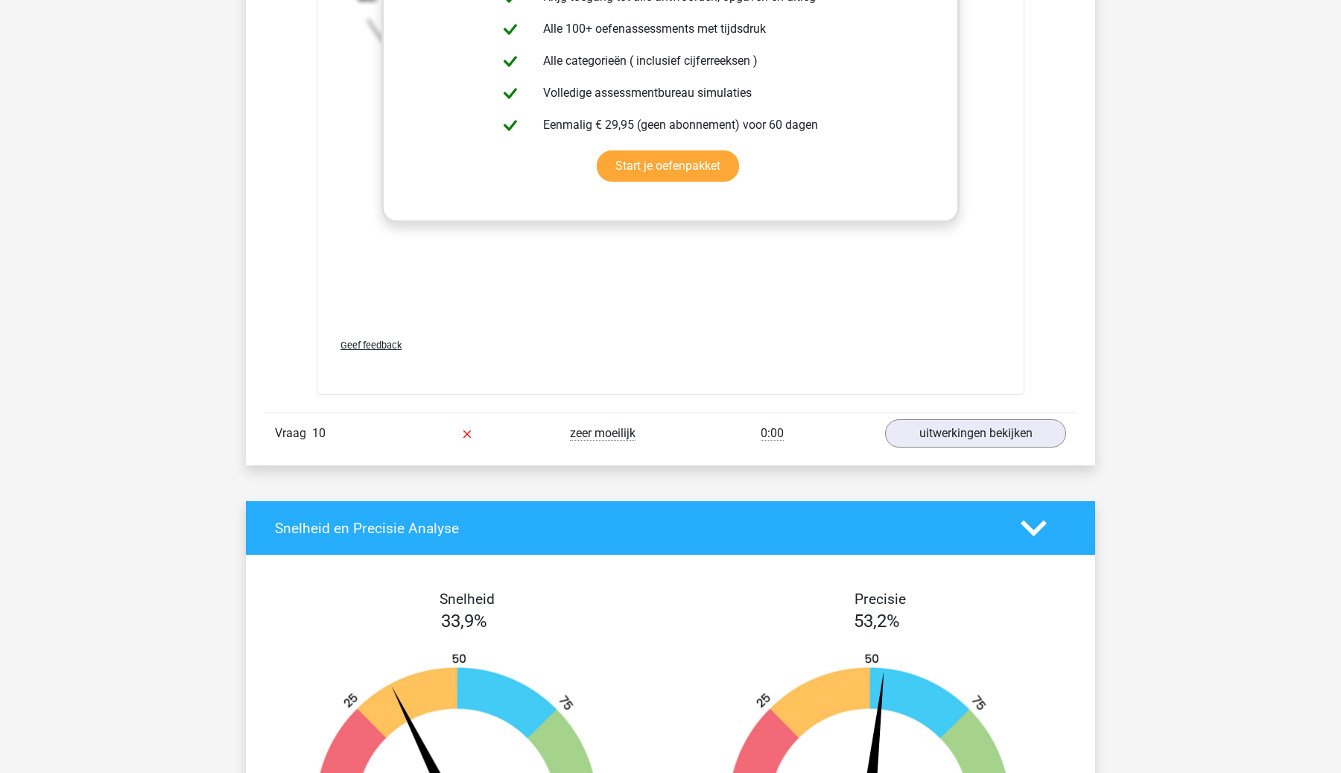
scroll to position [4634, 0]
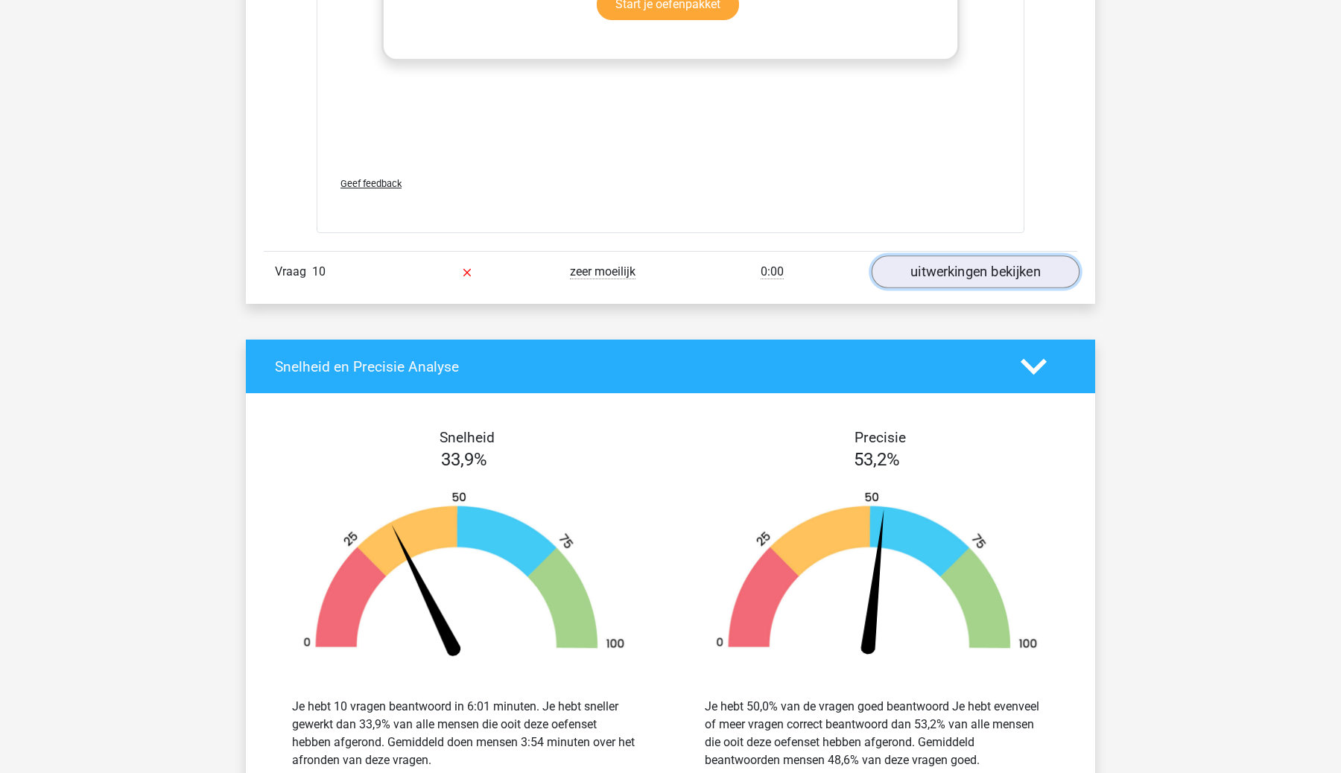
click at [953, 267] on link "uitwerkingen bekijken" at bounding box center [976, 272] width 208 height 33
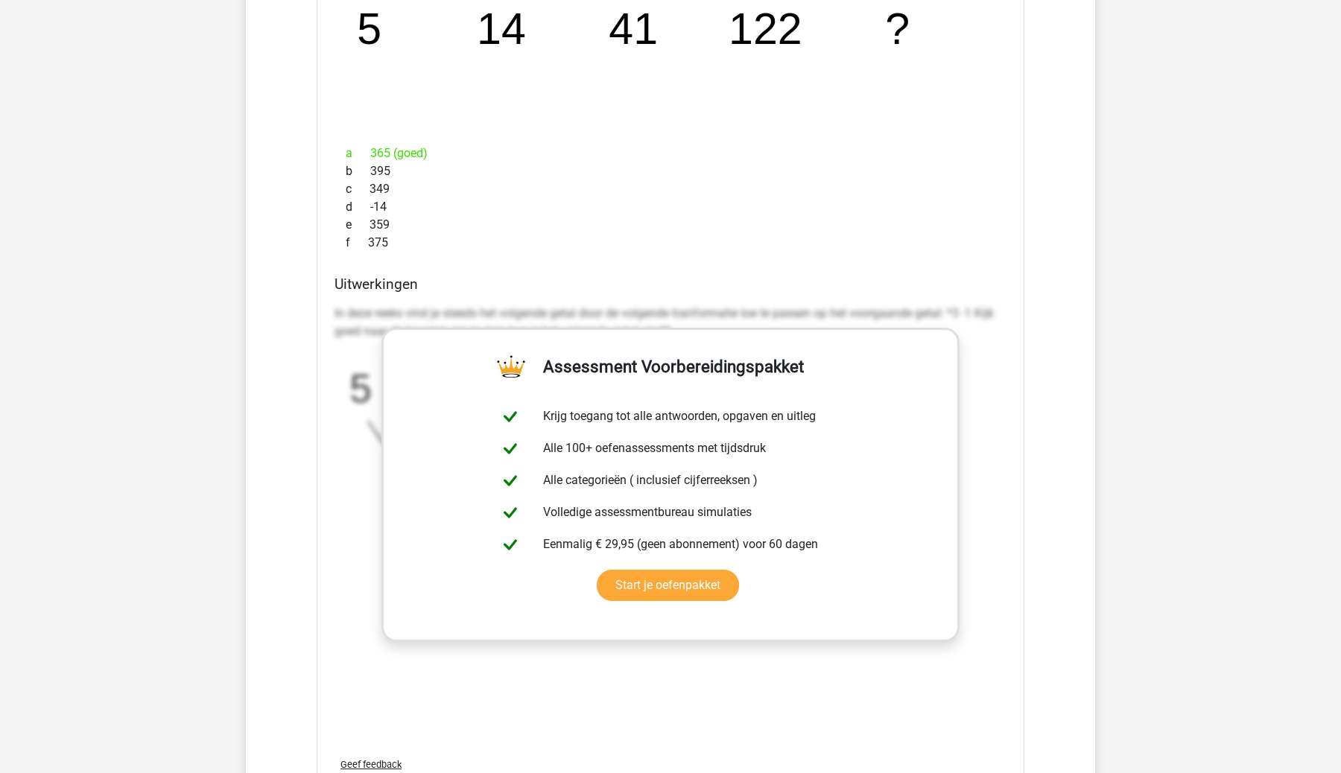
scroll to position [5044, 0]
